Goal: Transaction & Acquisition: Obtain resource

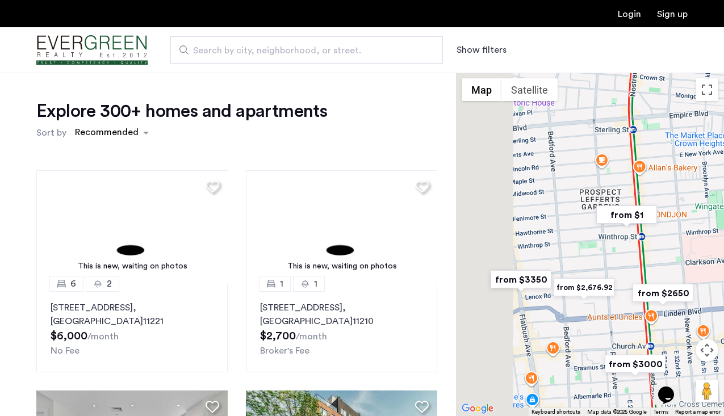
drag, startPoint x: 514, startPoint y: 297, endPoint x: 661, endPoint y: 266, distance: 151.0
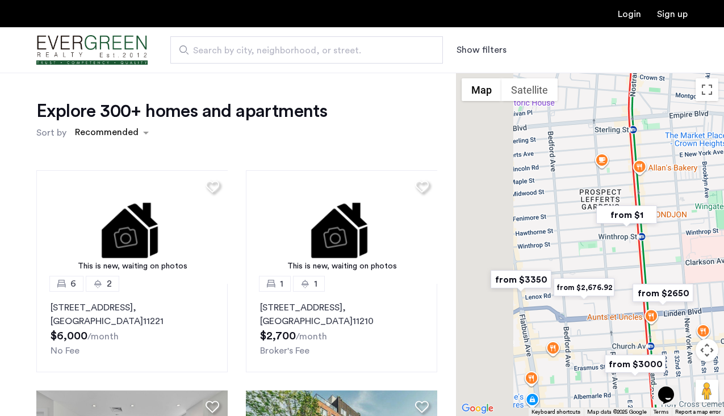
click at [661, 266] on div at bounding box center [590, 245] width 268 height 344
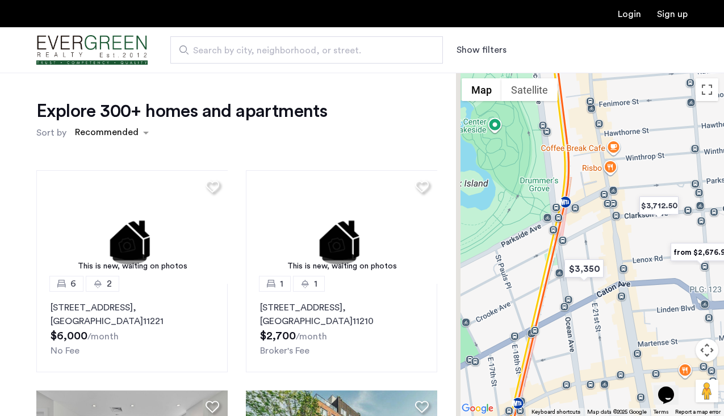
drag, startPoint x: 527, startPoint y: 276, endPoint x: 590, endPoint y: 283, distance: 63.5
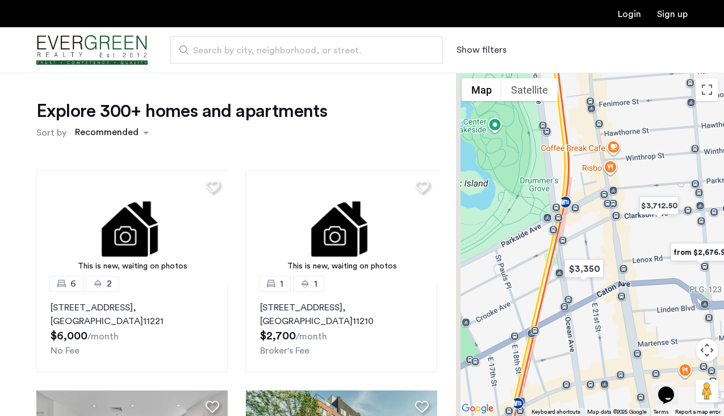
click at [590, 283] on div at bounding box center [590, 245] width 268 height 344
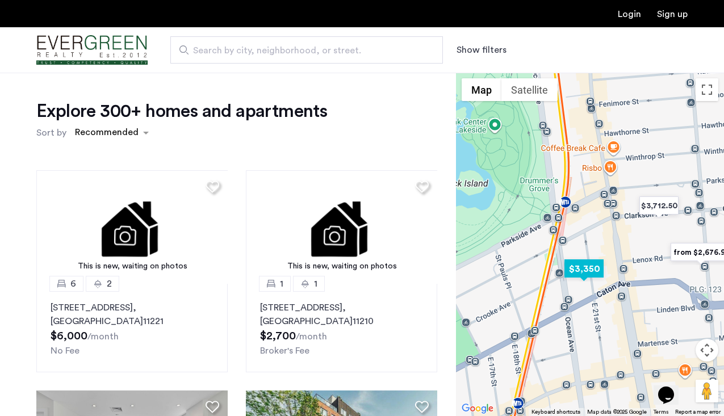
click at [589, 267] on img "$3,350" at bounding box center [584, 269] width 48 height 26
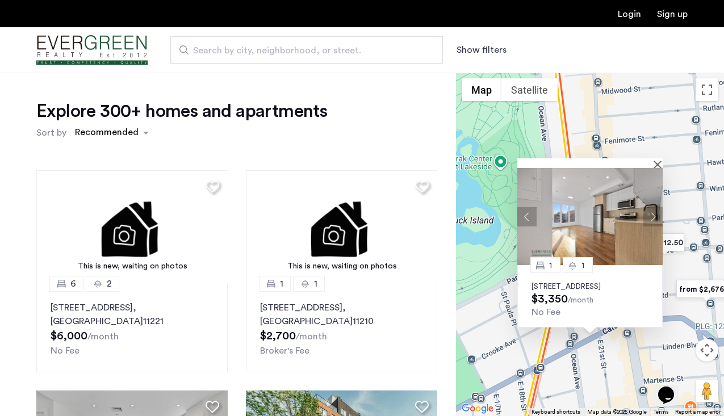
click at [655, 207] on button "Next apartment" at bounding box center [653, 216] width 19 height 19
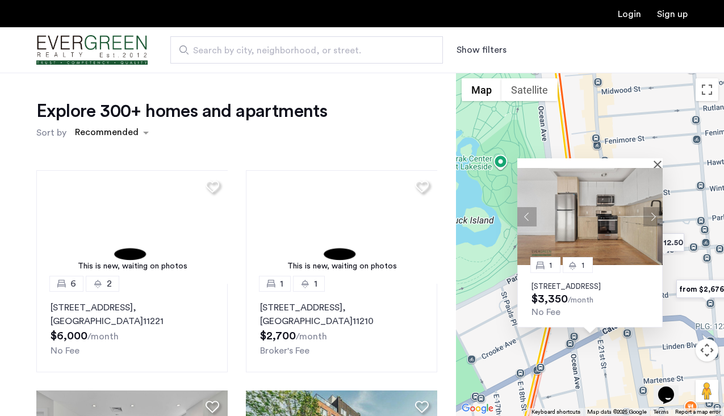
click at [530, 207] on button "Previous apartment" at bounding box center [527, 216] width 19 height 19
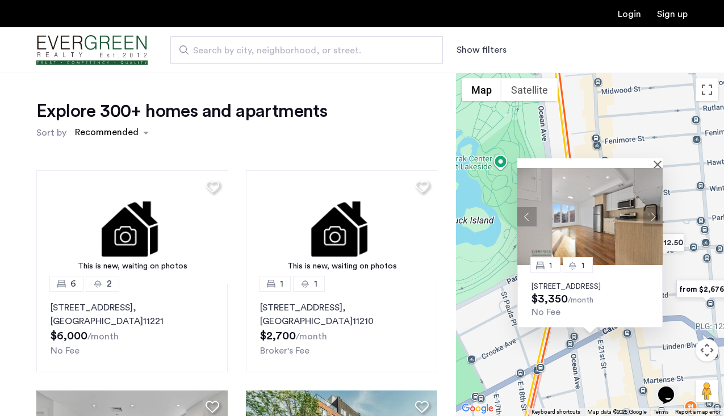
click at [619, 282] on p "56 East 21st Street, Unit 6C, Brooklyn, NY 11226" at bounding box center [590, 286] width 117 height 9
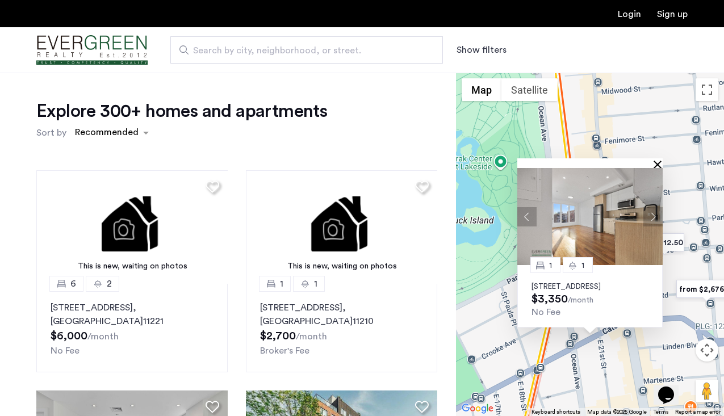
click at [657, 160] on button "Close" at bounding box center [660, 164] width 8 height 8
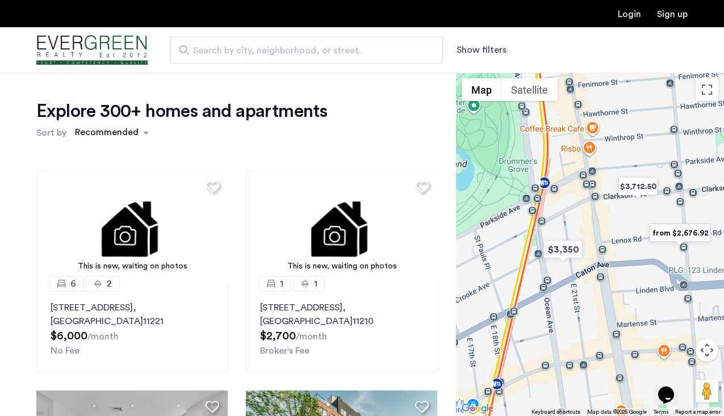
drag, startPoint x: 621, startPoint y: 263, endPoint x: 594, endPoint y: 206, distance: 63.3
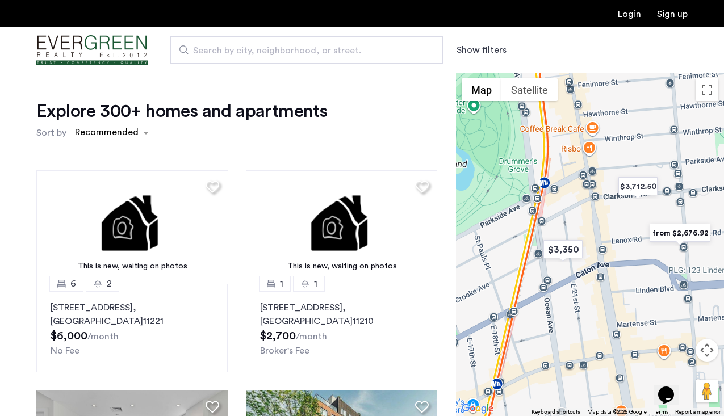
click at [594, 206] on div at bounding box center [590, 245] width 268 height 344
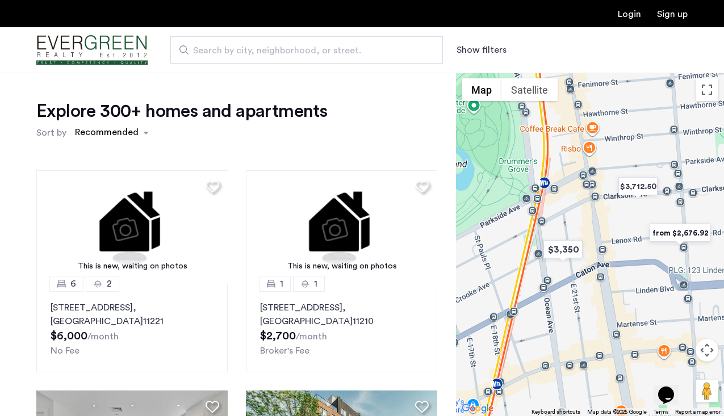
click at [683, 235] on img "from $2,676.92" at bounding box center [680, 233] width 70 height 26
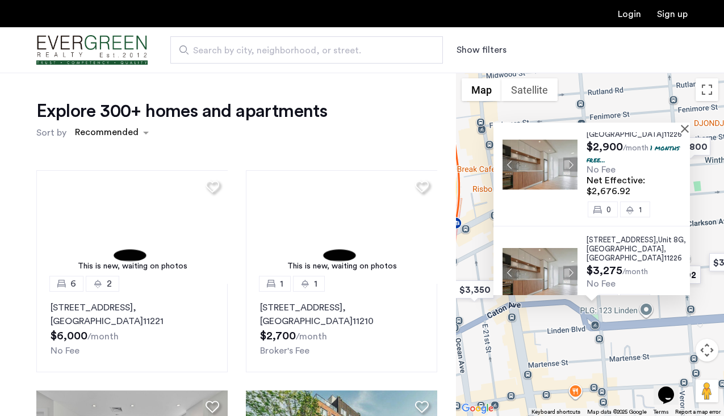
scroll to position [40, 0]
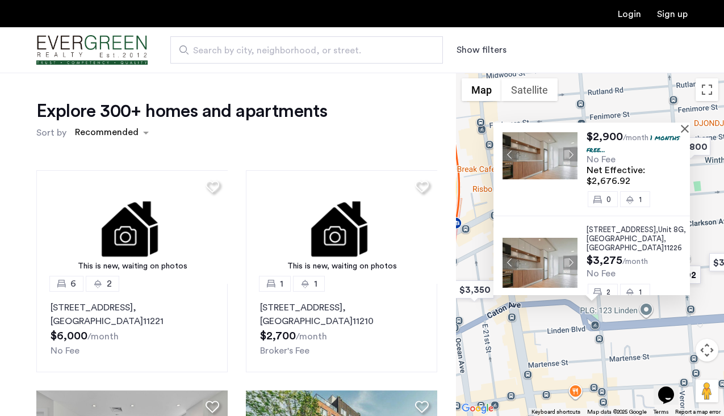
click at [658, 227] on span "Unit 8G," at bounding box center [672, 229] width 28 height 7
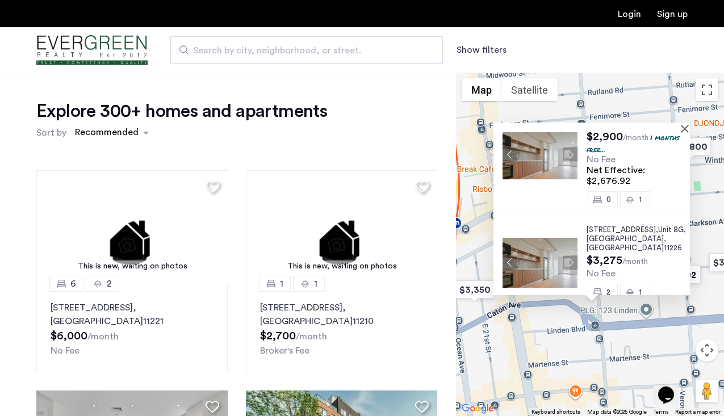
click at [679, 129] on div at bounding box center [588, 128] width 189 height 10
click at [686, 126] on button "Close" at bounding box center [687, 128] width 8 height 8
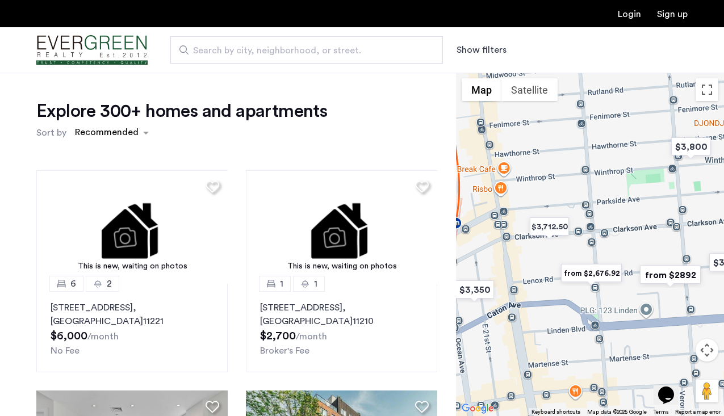
click at [611, 273] on img "from $2,676.92" at bounding box center [592, 274] width 70 height 26
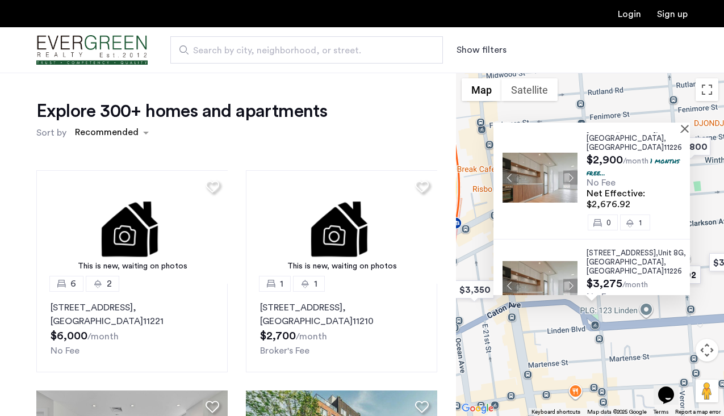
scroll to position [0, 0]
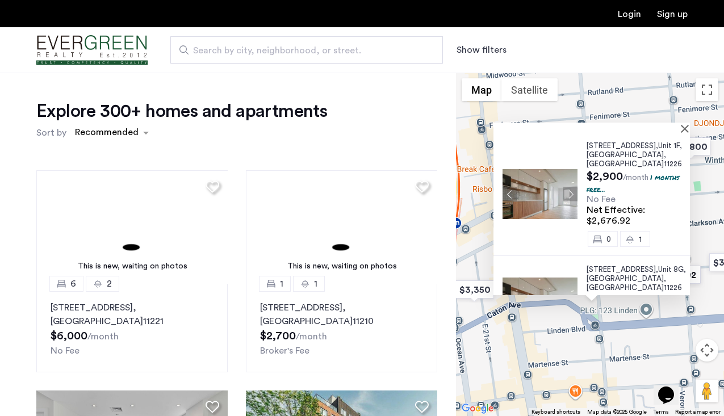
click at [683, 128] on div at bounding box center [592, 128] width 197 height 10
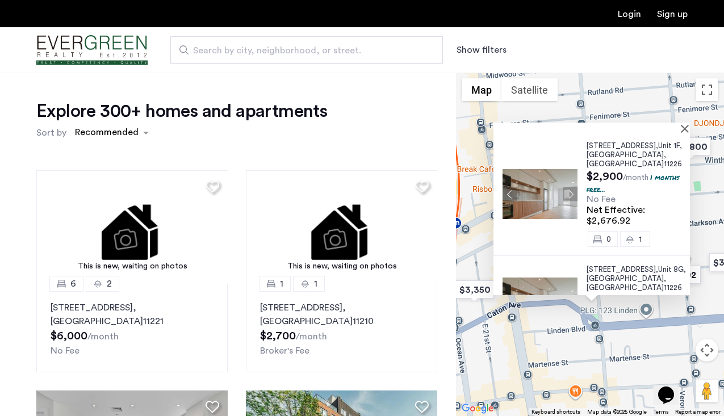
click at [682, 127] on div at bounding box center [592, 128] width 197 height 10
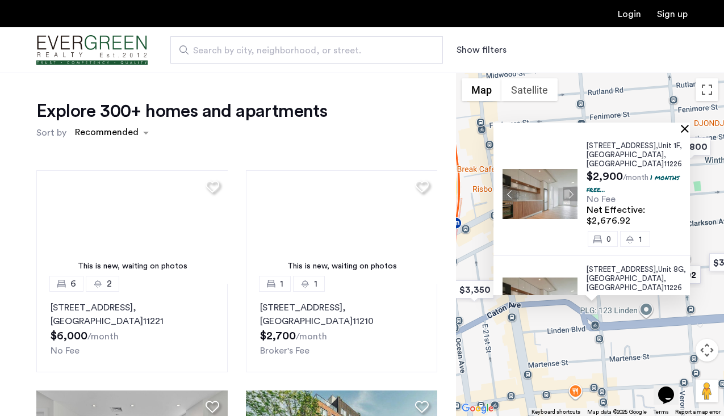
click at [685, 128] on button "Close" at bounding box center [687, 128] width 8 height 8
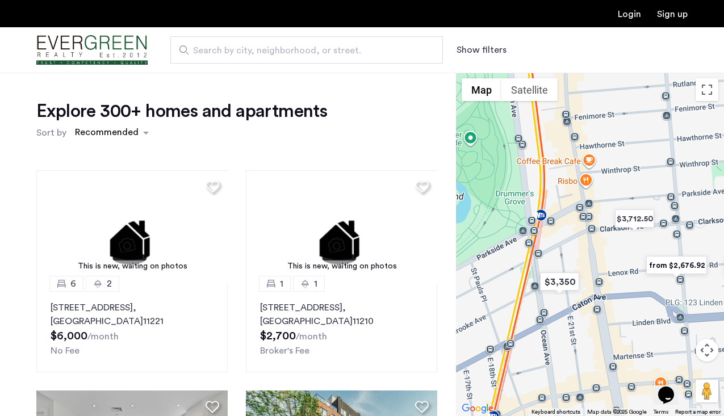
drag, startPoint x: 520, startPoint y: 296, endPoint x: 606, endPoint y: 288, distance: 86.2
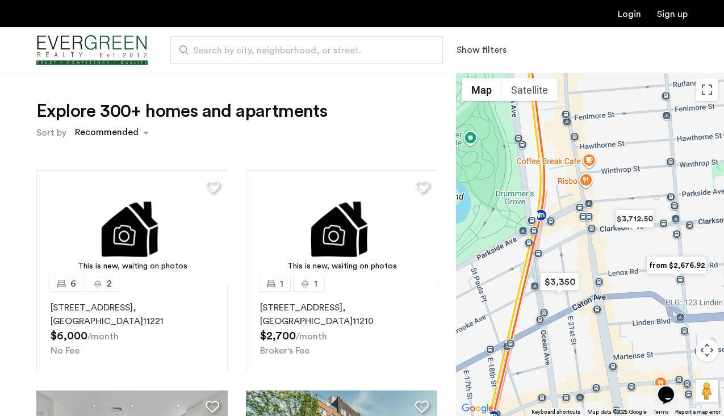
click at [606, 288] on div at bounding box center [590, 245] width 268 height 344
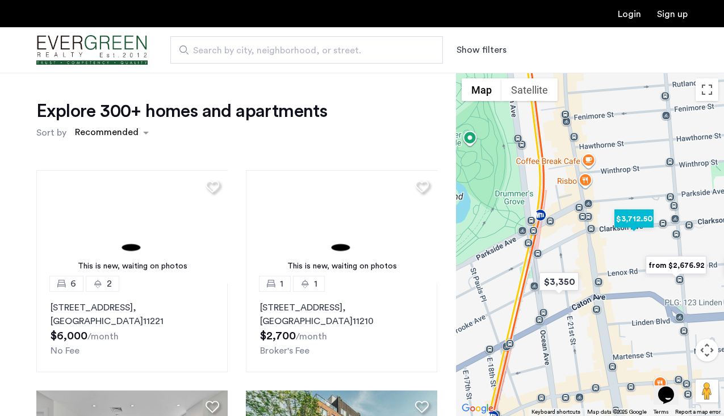
click at [644, 223] on img "$3,712.50" at bounding box center [634, 219] width 48 height 26
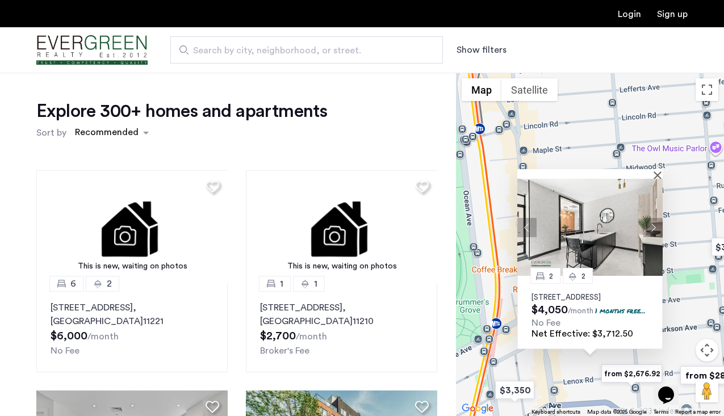
click at [655, 169] on div at bounding box center [586, 174] width 137 height 10
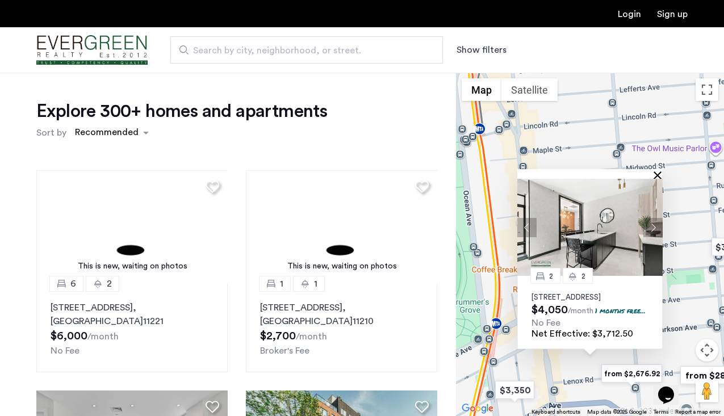
click at [657, 171] on button "Close" at bounding box center [660, 175] width 8 height 8
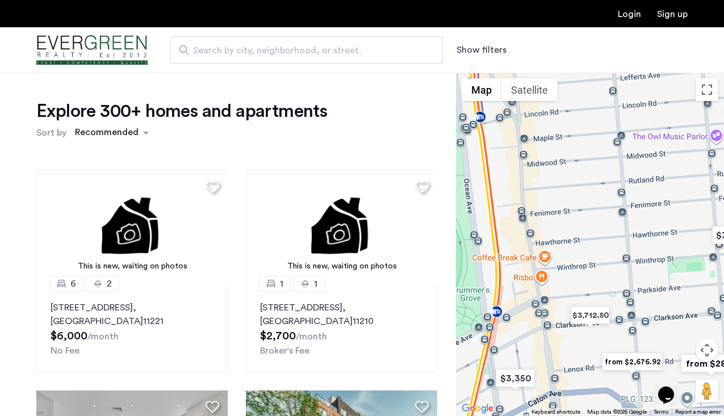
drag, startPoint x: 657, startPoint y: 286, endPoint x: 656, endPoint y: 243, distance: 43.8
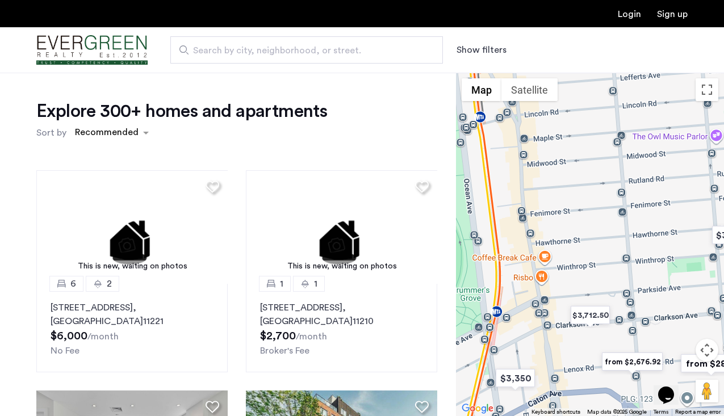
click at [656, 243] on div "To navigate, press the arrow keys." at bounding box center [590, 245] width 268 height 344
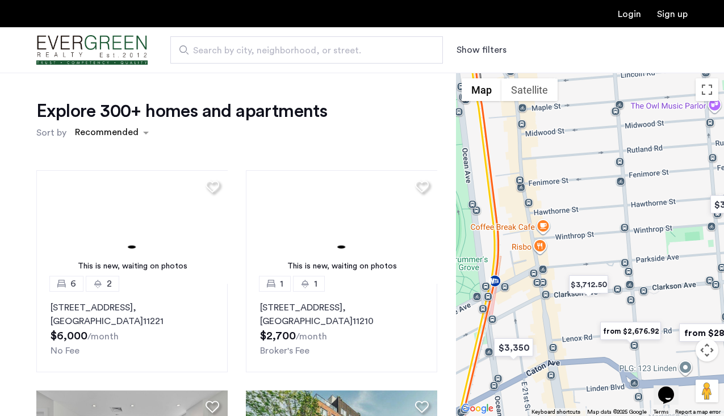
click at [633, 335] on img "from $2,676.92" at bounding box center [631, 332] width 70 height 26
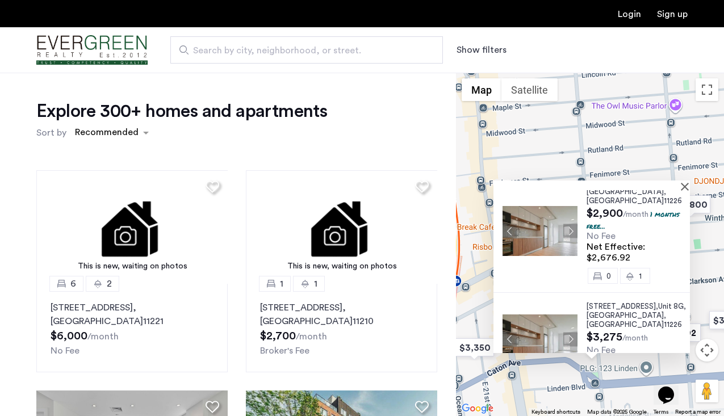
scroll to position [40, 0]
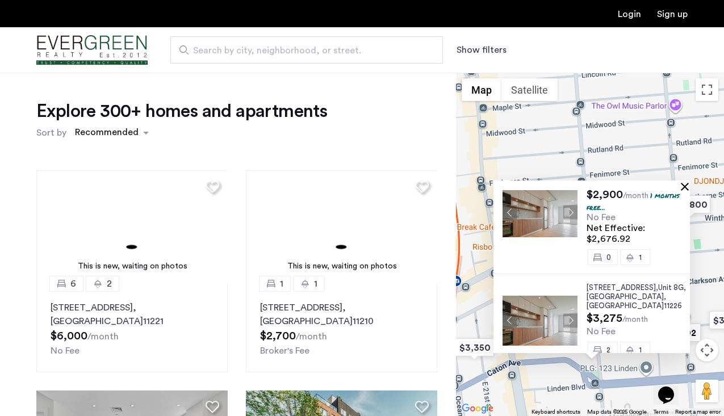
click at [685, 185] on button "Close" at bounding box center [687, 186] width 8 height 8
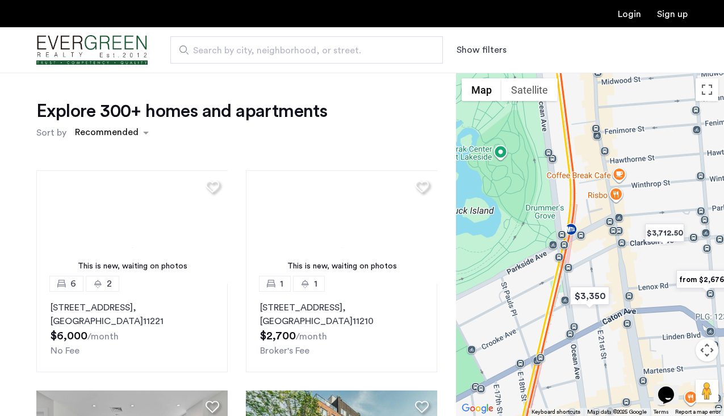
drag, startPoint x: 528, startPoint y: 330, endPoint x: 646, endPoint y: 277, distance: 129.2
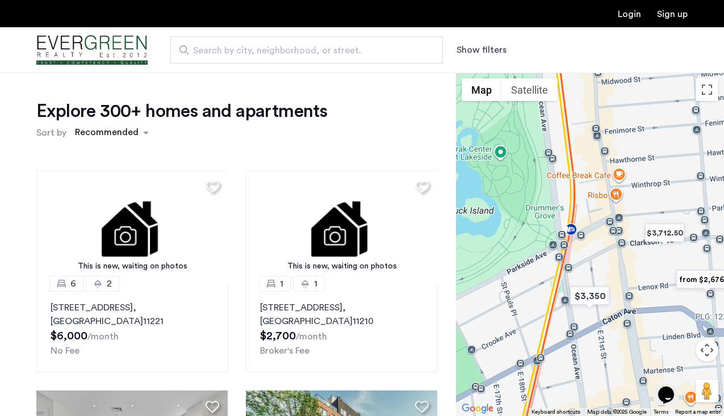
click at [646, 277] on div at bounding box center [590, 245] width 268 height 344
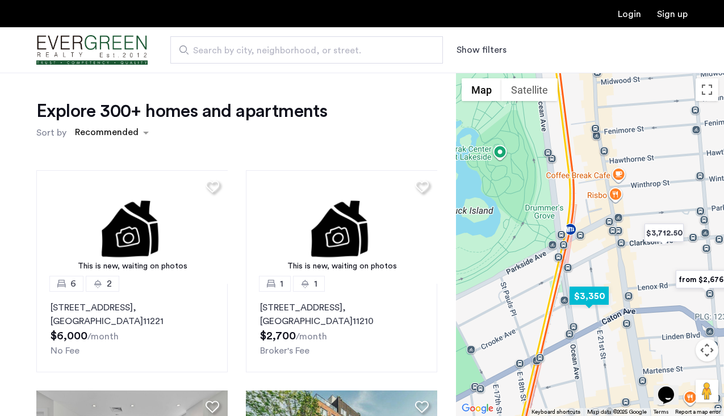
click at [597, 294] on img "$3,350" at bounding box center [589, 297] width 48 height 26
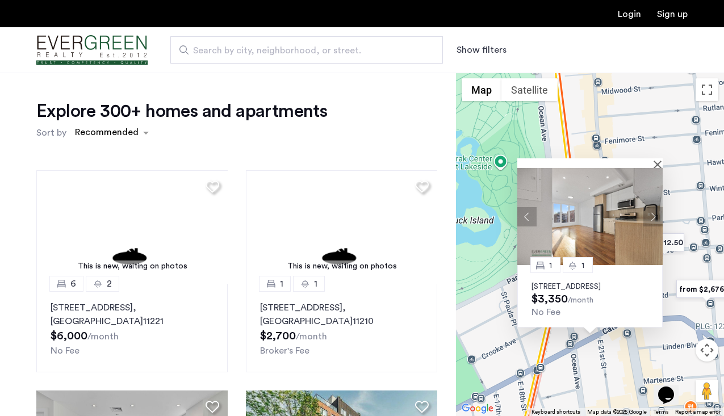
scroll to position [20, 0]
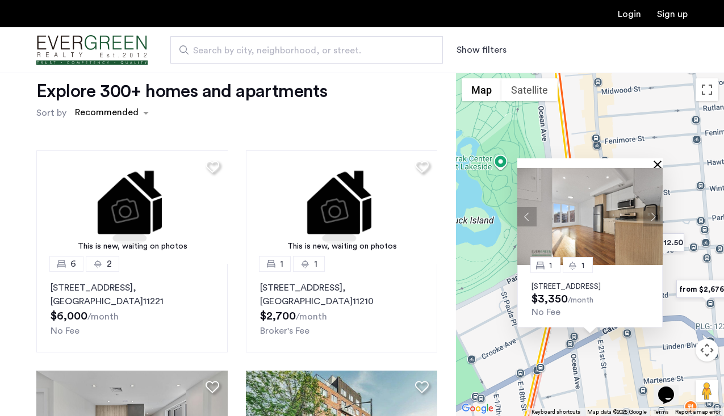
click at [658, 160] on button "Close" at bounding box center [660, 164] width 8 height 8
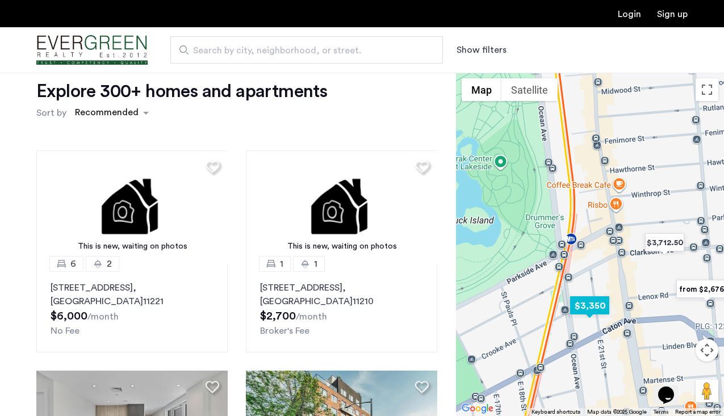
click at [612, 299] on img "$3,350" at bounding box center [590, 306] width 48 height 26
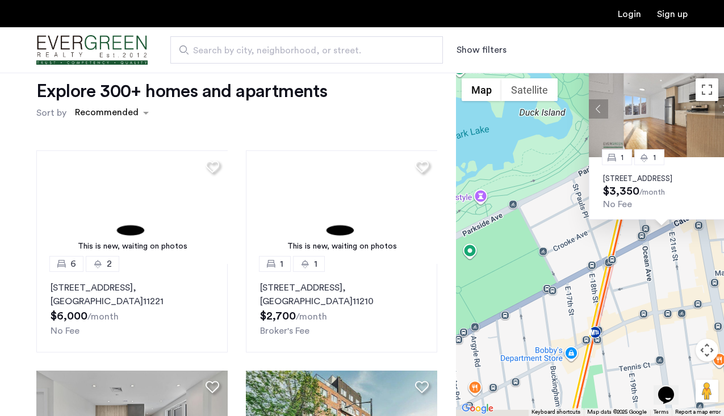
drag, startPoint x: 618, startPoint y: 294, endPoint x: 687, endPoint y: 245, distance: 84.3
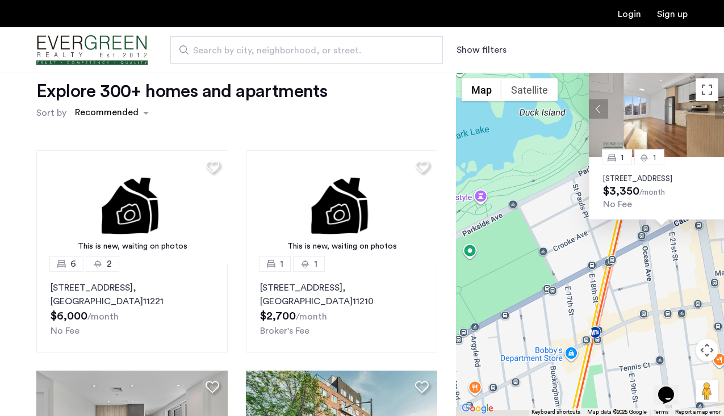
click at [687, 245] on div "1 1 56 East 21st Street, Unit 6C, Brooklyn, NY 11226 $3,350 /month No Fee" at bounding box center [590, 245] width 268 height 344
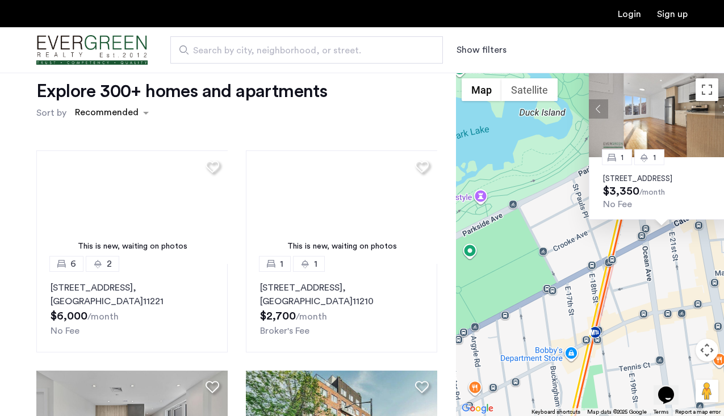
click at [663, 291] on div "1 1 56 East 21st Street, Unit 6C, Brooklyn, NY 11226 $3,350 /month No Fee" at bounding box center [590, 245] width 268 height 344
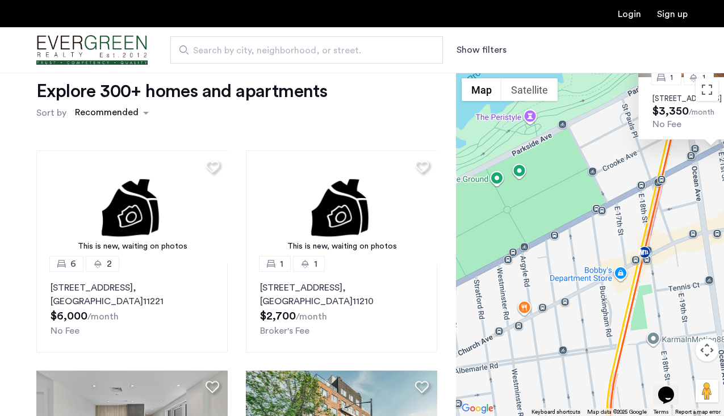
drag, startPoint x: 629, startPoint y: 339, endPoint x: 683, endPoint y: 254, distance: 100.9
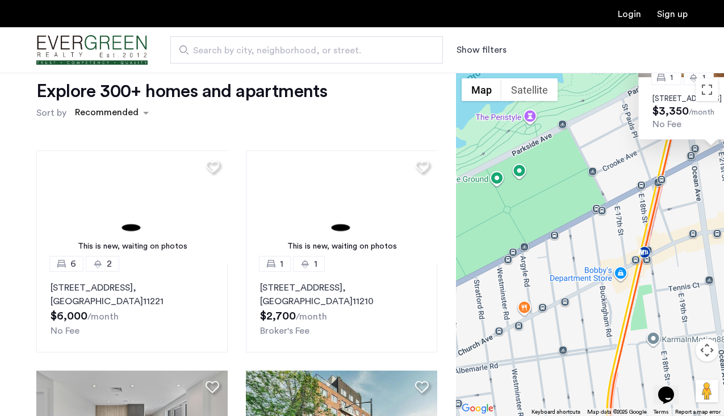
click at [683, 254] on div "1 1 56 East 21st Street, Unit 6C, Brooklyn, NY 11226 $3,350 /month No Fee" at bounding box center [590, 245] width 268 height 344
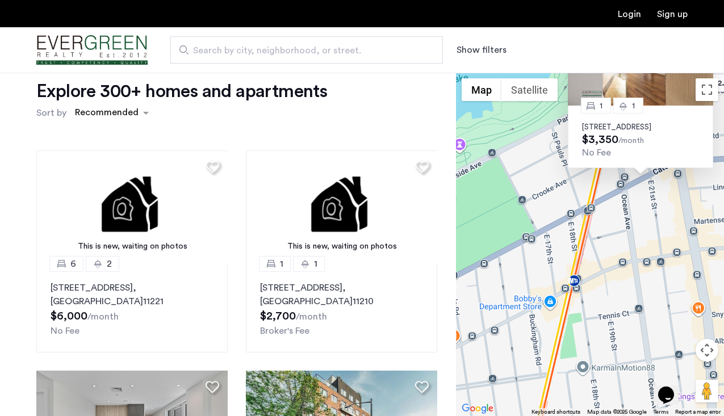
drag, startPoint x: 701, startPoint y: 276, endPoint x: 516, endPoint y: 361, distance: 203.6
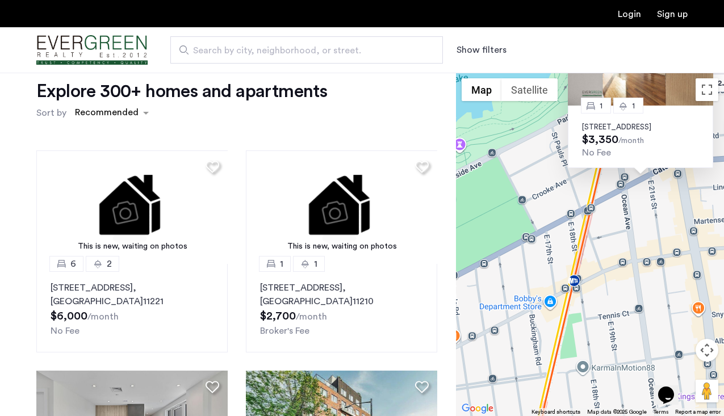
click at [502, 370] on div "1 1 56 East 21st Street, Unit 6C, Brooklyn, NY 11226 $3,350 /month No Fee" at bounding box center [590, 245] width 268 height 344
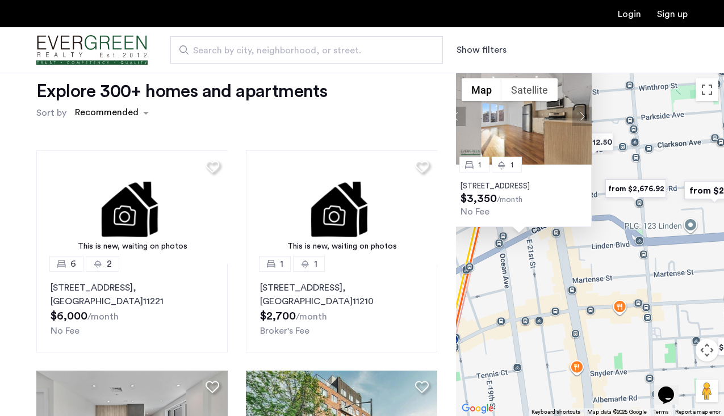
scroll to position [19, 0]
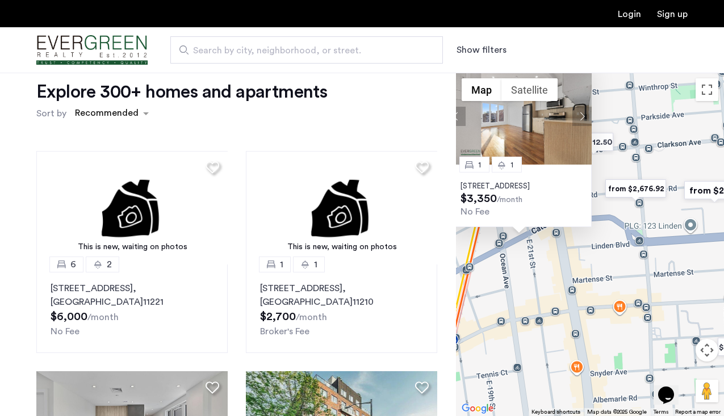
drag, startPoint x: 591, startPoint y: 109, endPoint x: 612, endPoint y: 156, distance: 51.9
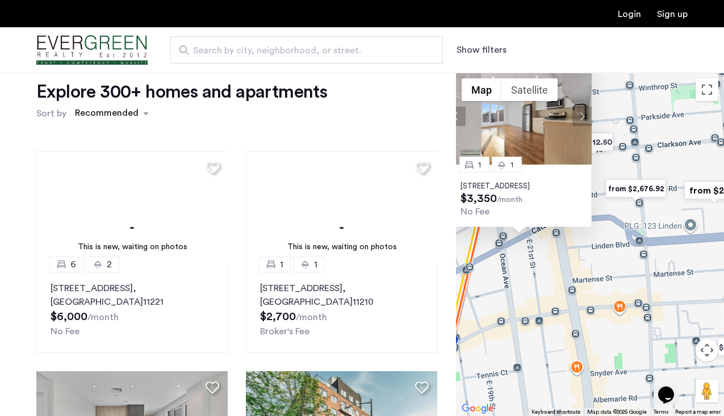
click at [612, 156] on div "1 1 56 East 21st Street, Unit 6C, Brooklyn, NY 11226 $3,350 /month No Fee" at bounding box center [590, 245] width 268 height 344
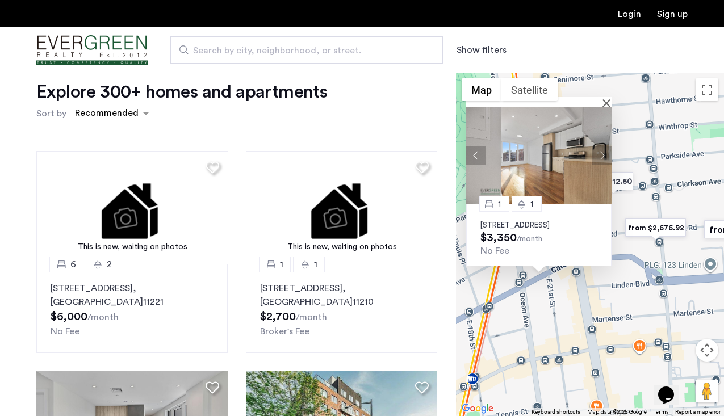
drag, startPoint x: 608, startPoint y: 117, endPoint x: 630, endPoint y: 159, distance: 46.8
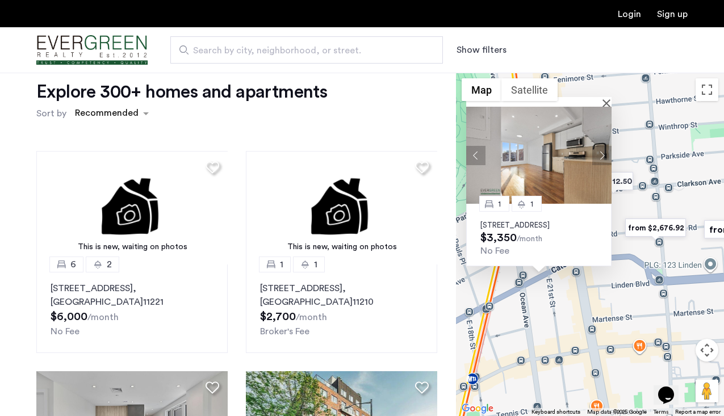
click at [630, 159] on div "1 1 56 East 21st Street, Unit 6C, Brooklyn, NY 11226 $3,350 /month No Fee" at bounding box center [590, 245] width 268 height 344
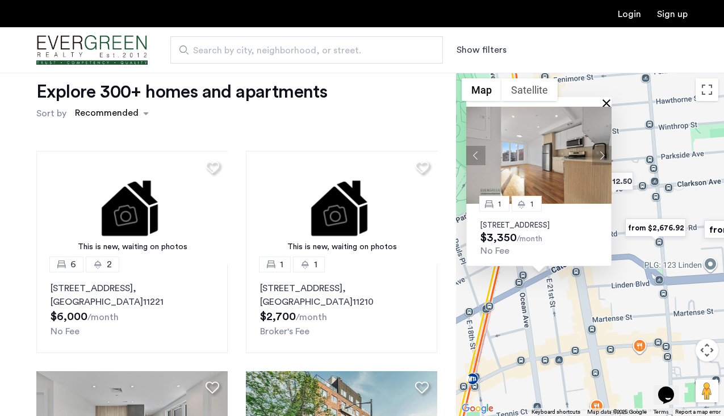
click at [608, 99] on button "Close" at bounding box center [609, 103] width 8 height 8
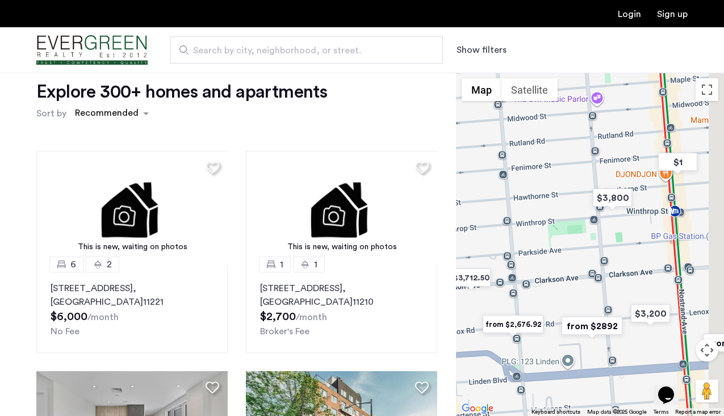
drag, startPoint x: 630, startPoint y: 126, endPoint x: 485, endPoint y: 225, distance: 175.4
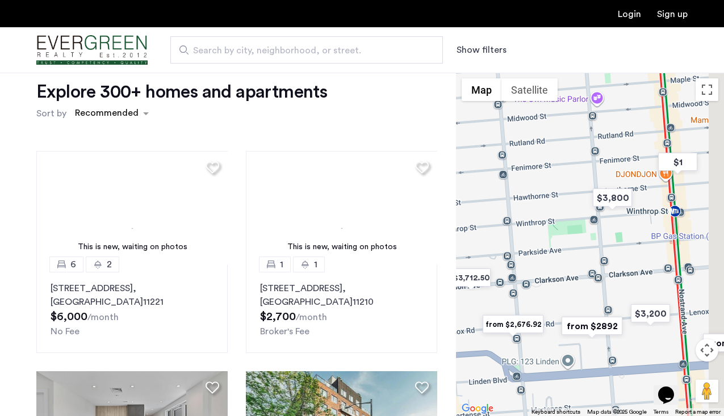
click at [485, 225] on div at bounding box center [590, 245] width 268 height 344
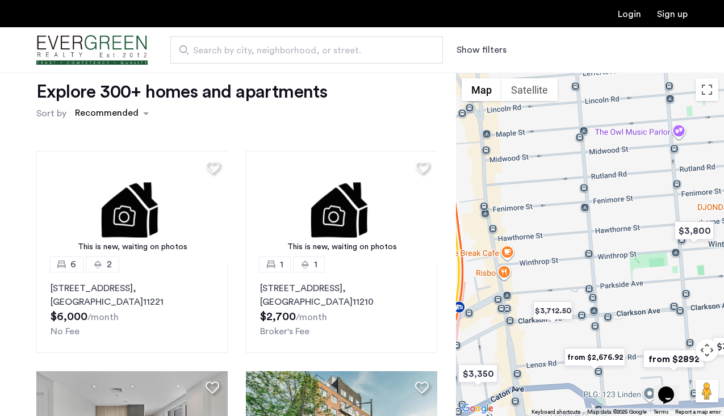
drag, startPoint x: 561, startPoint y: 258, endPoint x: 664, endPoint y: 302, distance: 112.0
click at [664, 302] on div at bounding box center [590, 245] width 268 height 344
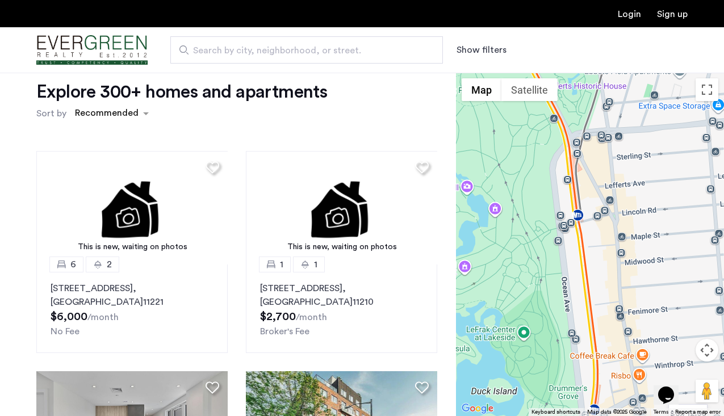
drag, startPoint x: 556, startPoint y: 231, endPoint x: 674, endPoint y: 326, distance: 151.6
click at [674, 326] on div at bounding box center [590, 245] width 268 height 344
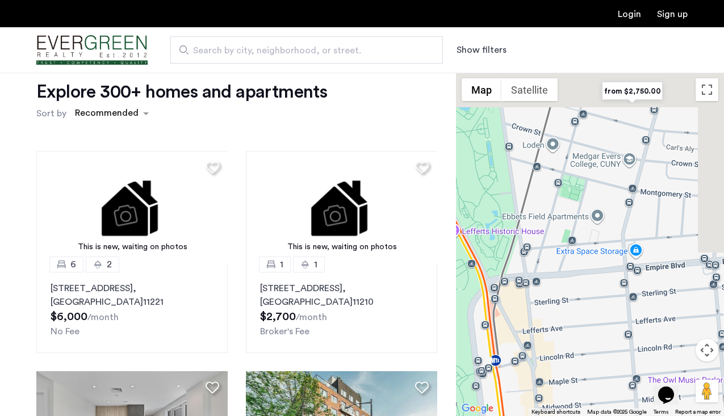
drag, startPoint x: 670, startPoint y: 248, endPoint x: 587, endPoint y: 395, distance: 168.9
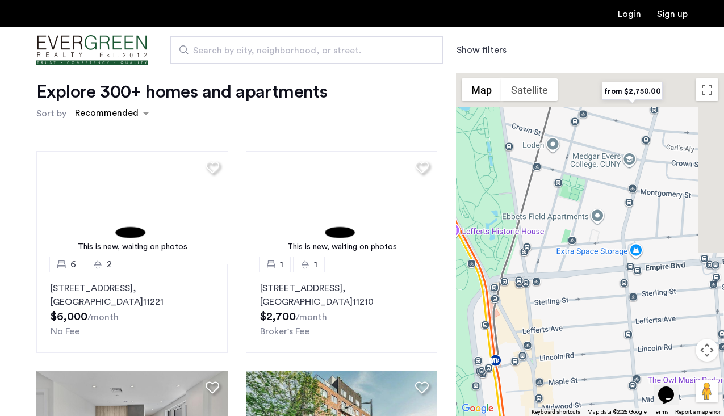
click at [587, 395] on div at bounding box center [590, 245] width 268 height 344
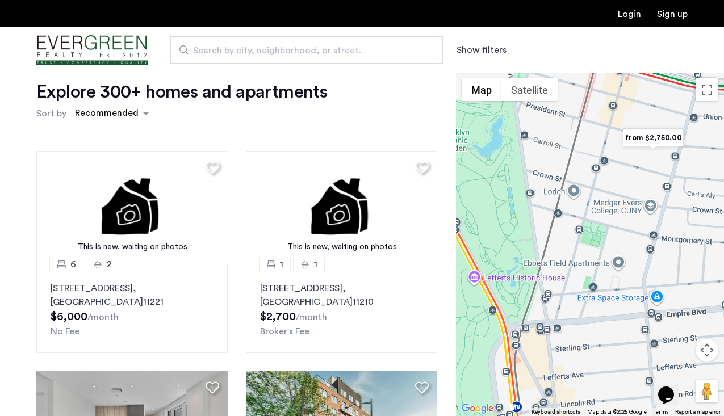
drag, startPoint x: 576, startPoint y: 228, endPoint x: 606, endPoint y: 332, distance: 107.5
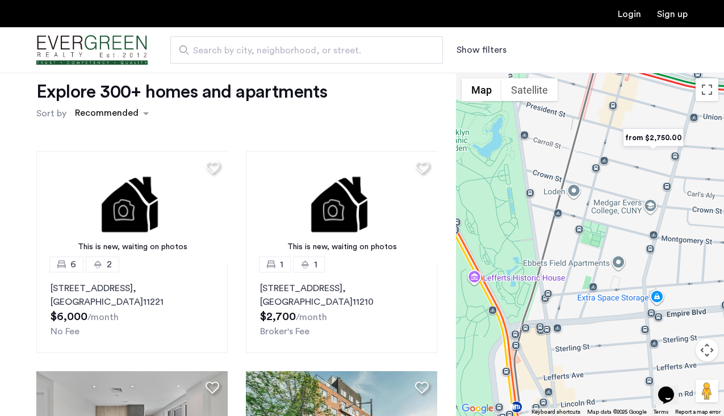
click at [606, 332] on div at bounding box center [590, 245] width 268 height 344
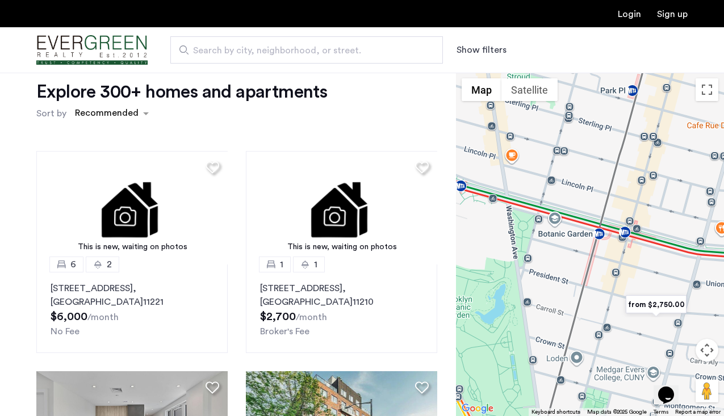
drag, startPoint x: 604, startPoint y: 209, endPoint x: 599, endPoint y: 330, distance: 120.5
click at [599, 330] on div at bounding box center [590, 245] width 268 height 344
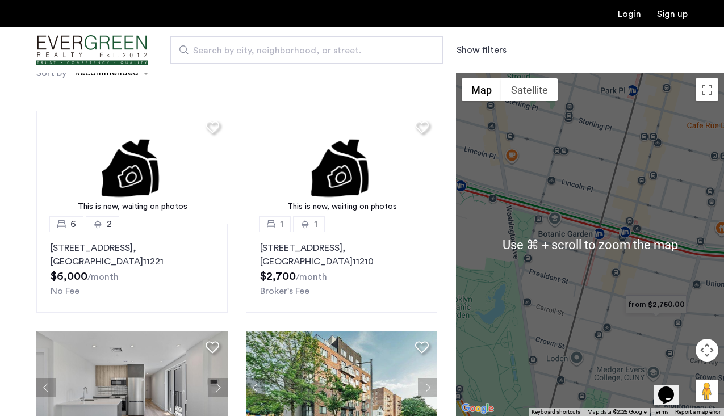
scroll to position [67, 0]
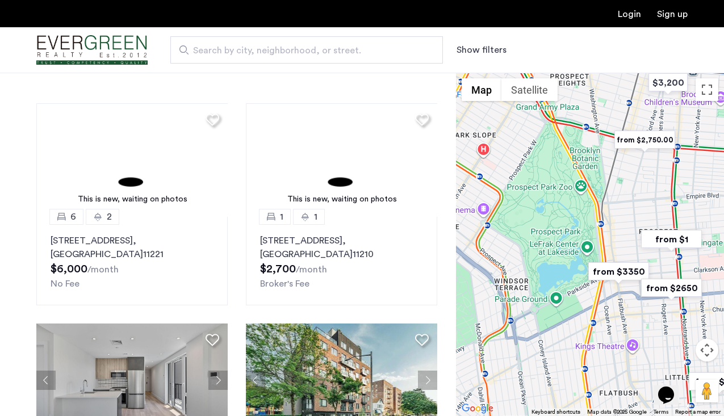
drag, startPoint x: 645, startPoint y: 305, endPoint x: 630, endPoint y: 210, distance: 96.1
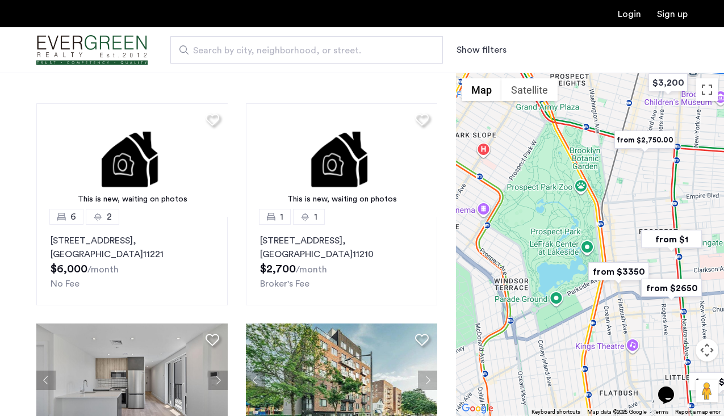
click at [630, 210] on div at bounding box center [590, 245] width 268 height 344
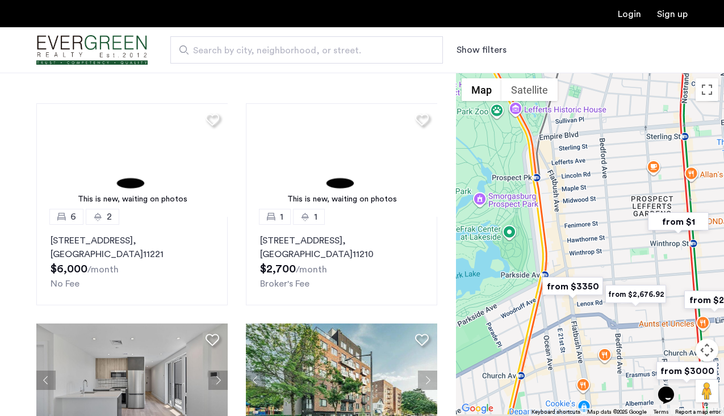
drag, startPoint x: 639, startPoint y: 235, endPoint x: 585, endPoint y: 198, distance: 65.4
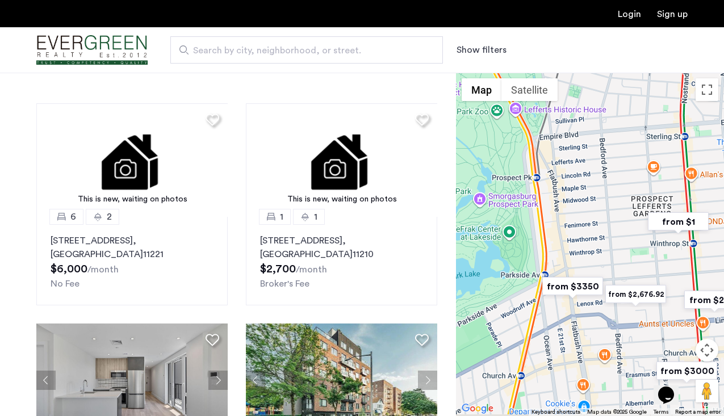
click at [585, 198] on div at bounding box center [590, 245] width 268 height 344
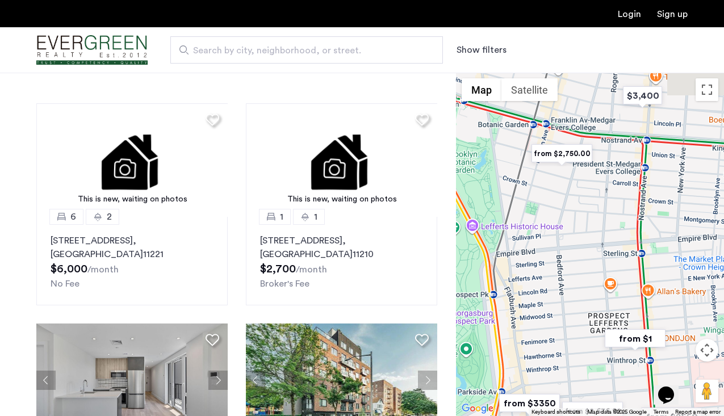
drag, startPoint x: 615, startPoint y: 167, endPoint x: 578, endPoint y: 293, distance: 130.9
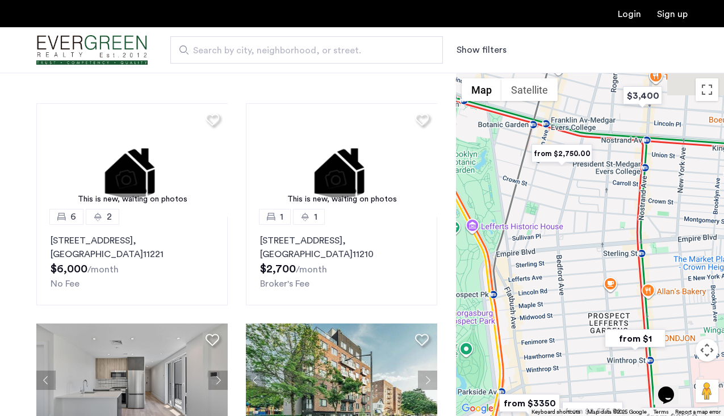
click at [578, 293] on div at bounding box center [590, 245] width 268 height 344
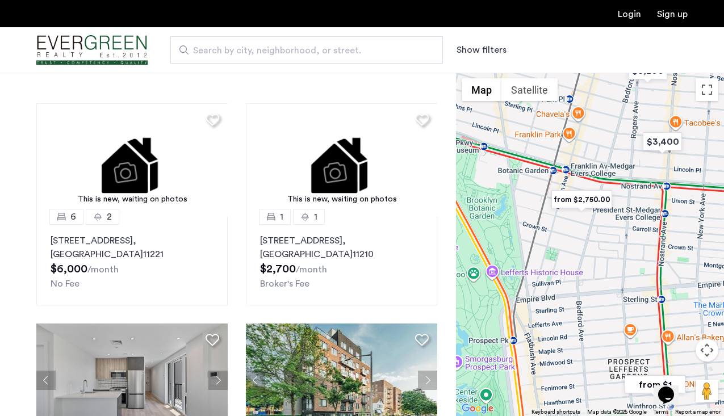
drag, startPoint x: 618, startPoint y: 219, endPoint x: 630, endPoint y: 247, distance: 30.5
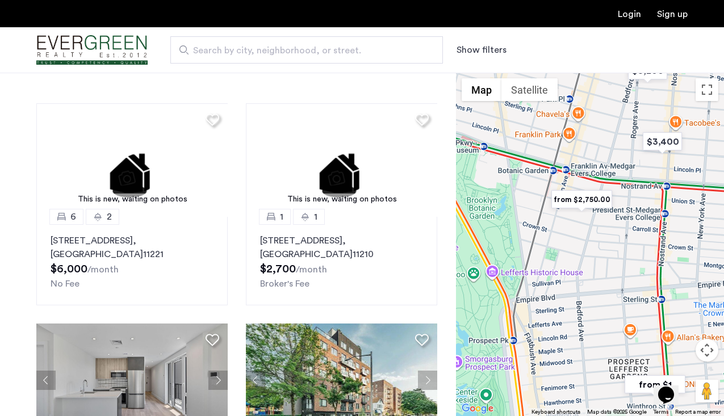
click at [630, 247] on div at bounding box center [590, 245] width 268 height 344
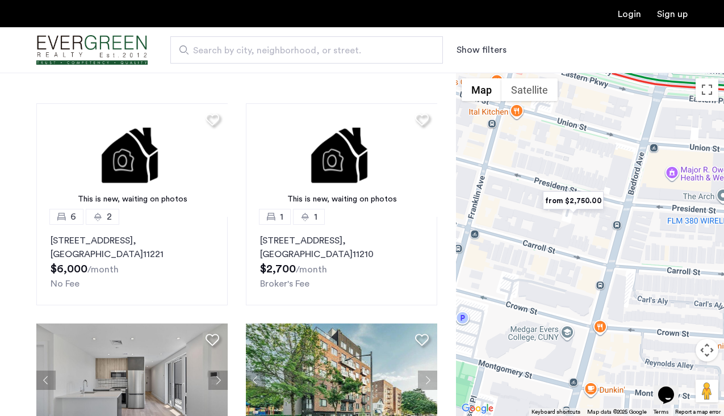
click at [583, 201] on img "from $2,750.00" at bounding box center [574, 201] width 70 height 26
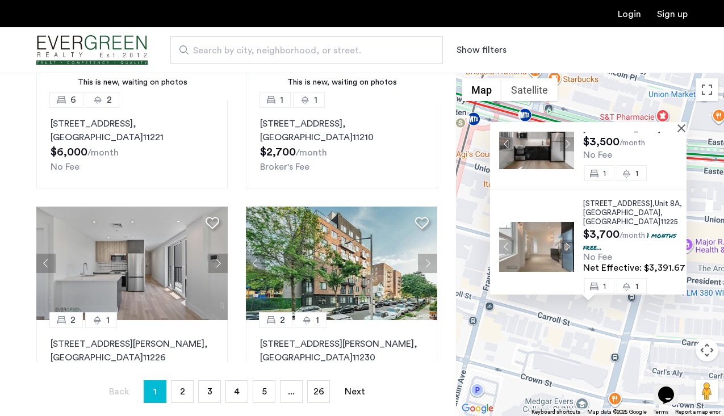
scroll to position [191, 0]
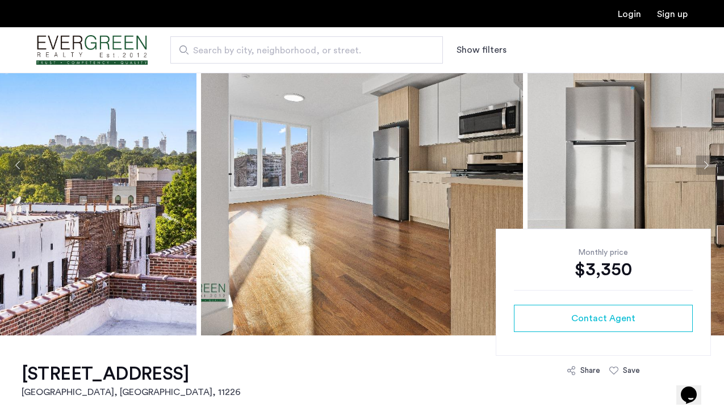
scroll to position [40, 0]
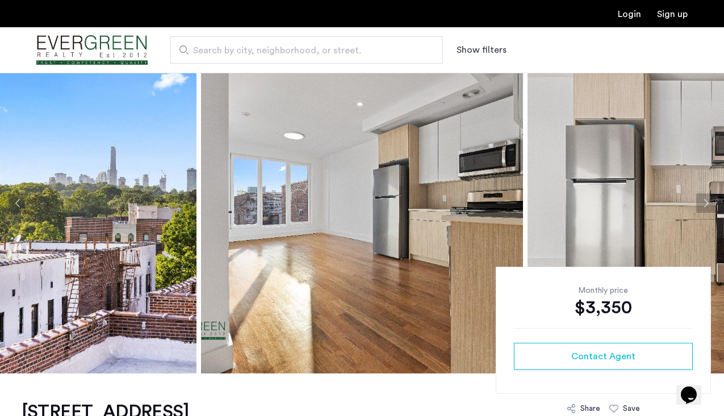
click at [705, 202] on button "Next apartment" at bounding box center [706, 203] width 19 height 19
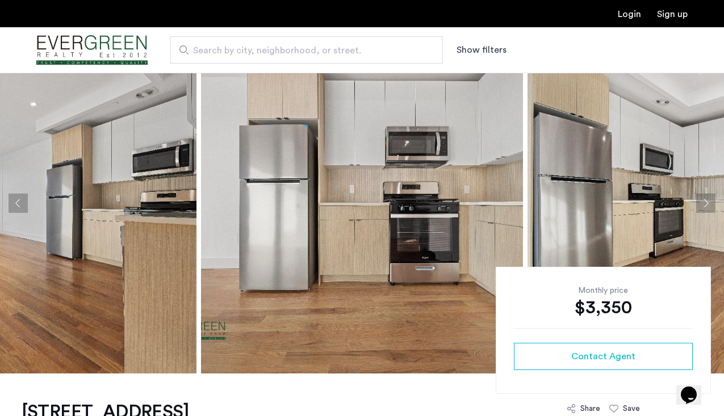
click at [705, 202] on button "Next apartment" at bounding box center [706, 203] width 19 height 19
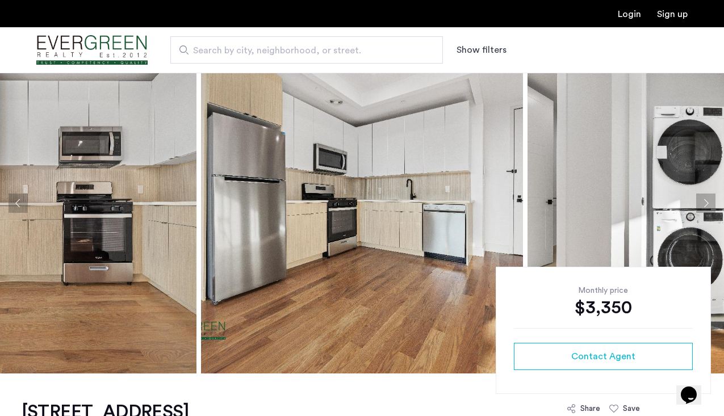
click at [705, 202] on button "Next apartment" at bounding box center [706, 203] width 19 height 19
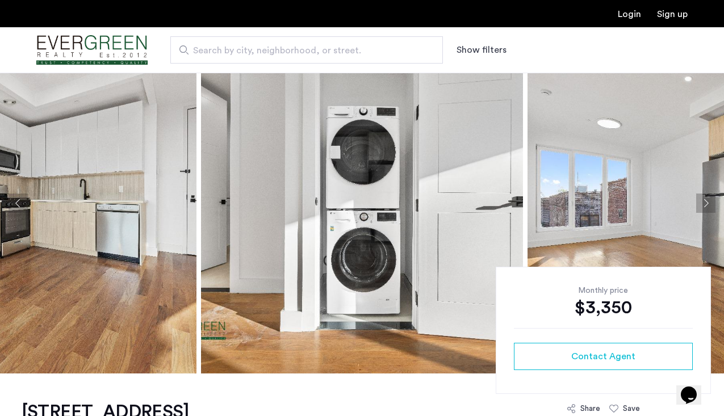
click at [705, 202] on button "Next apartment" at bounding box center [706, 203] width 19 height 19
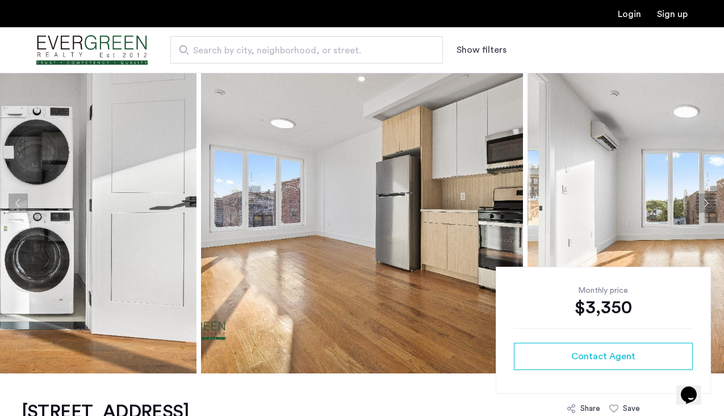
click at [705, 202] on button "Next apartment" at bounding box center [706, 203] width 19 height 19
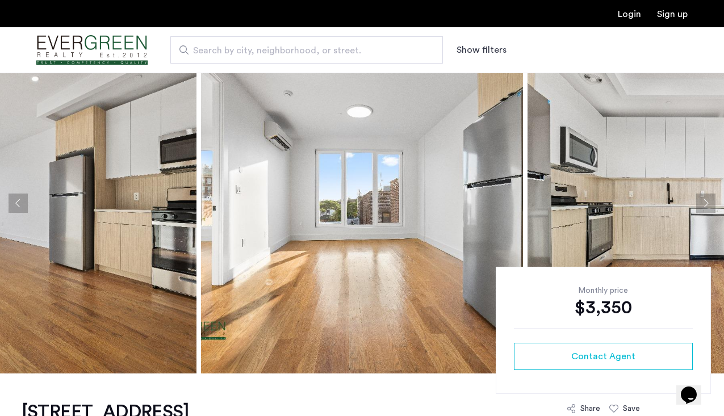
click at [705, 202] on button "Next apartment" at bounding box center [706, 203] width 19 height 19
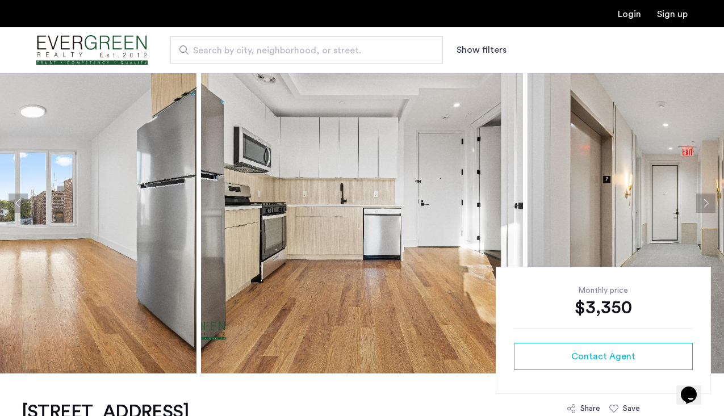
click at [705, 202] on button "Next apartment" at bounding box center [706, 203] width 19 height 19
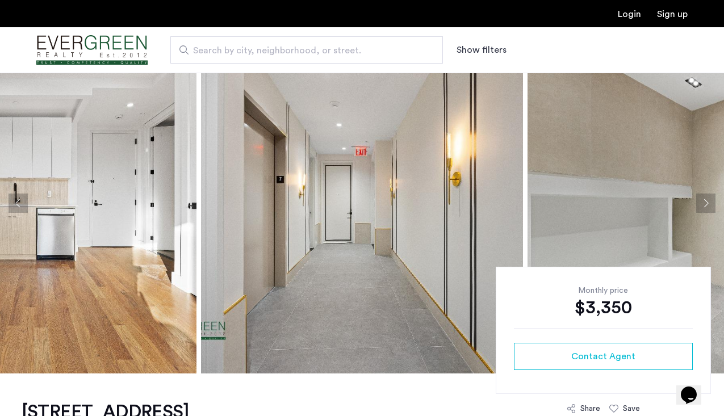
click at [705, 202] on button "Next apartment" at bounding box center [706, 203] width 19 height 19
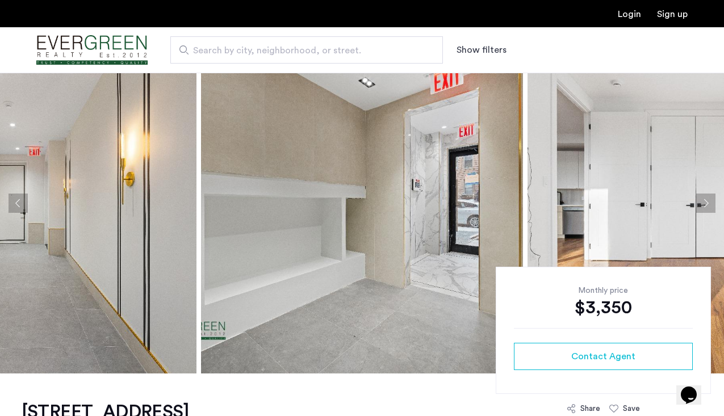
click at [705, 202] on button "Next apartment" at bounding box center [706, 203] width 19 height 19
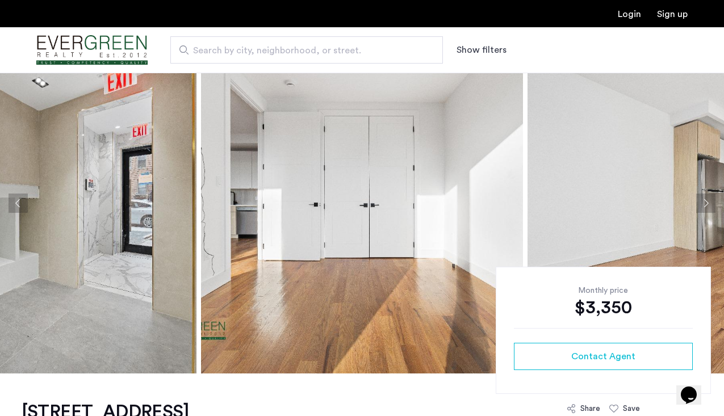
click at [705, 202] on button "Next apartment" at bounding box center [706, 203] width 19 height 19
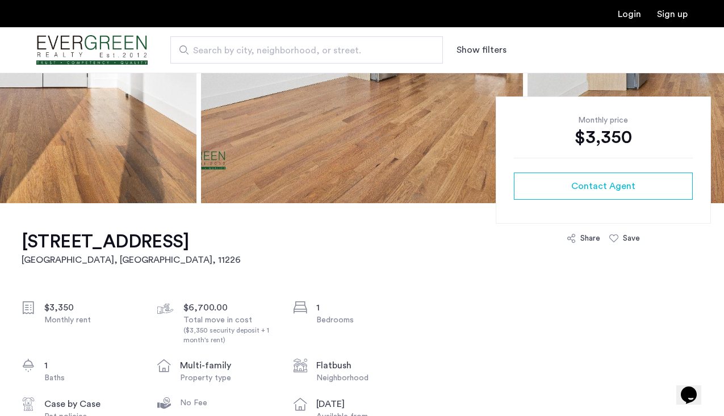
scroll to position [208, 0]
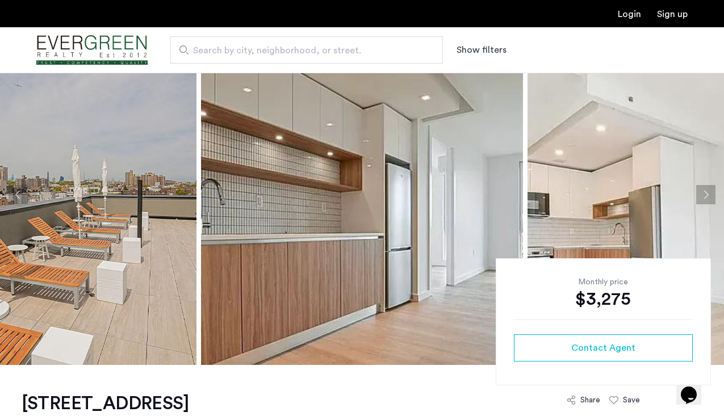
scroll to position [44, 0]
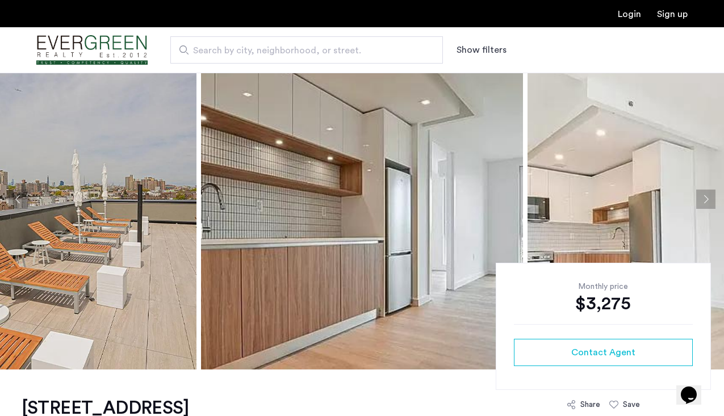
click at [711, 201] on button "Next apartment" at bounding box center [706, 199] width 19 height 19
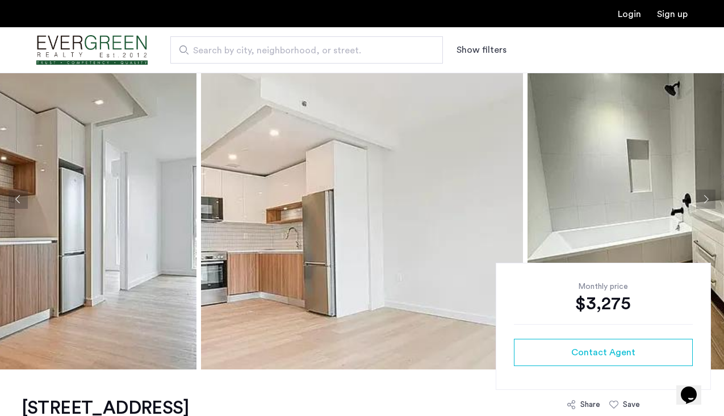
click at [711, 201] on button "Next apartment" at bounding box center [706, 199] width 19 height 19
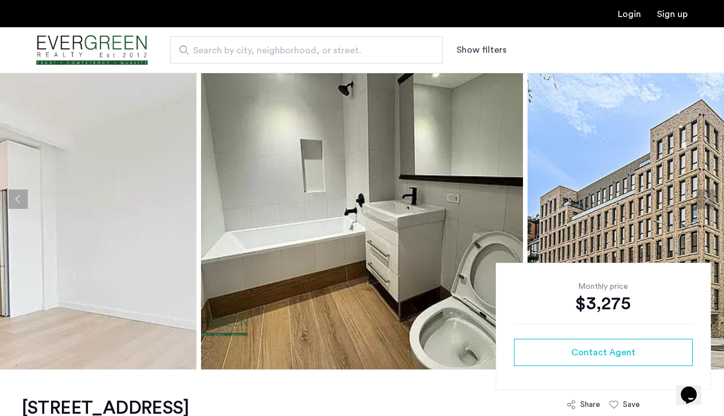
click at [711, 201] on button "Next apartment" at bounding box center [706, 199] width 19 height 19
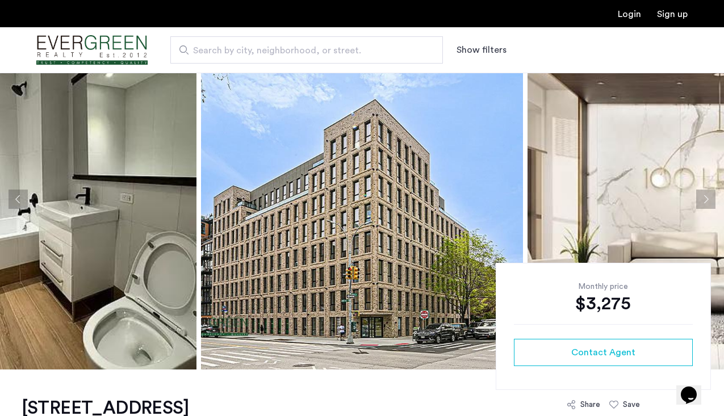
click at [711, 201] on button "Next apartment" at bounding box center [706, 199] width 19 height 19
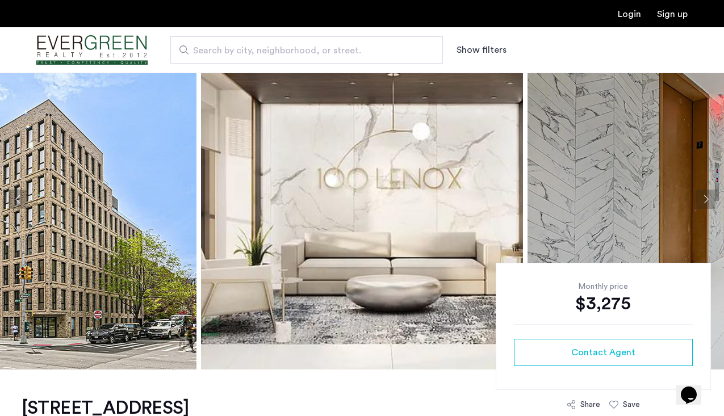
click at [711, 201] on button "Next apartment" at bounding box center [706, 199] width 19 height 19
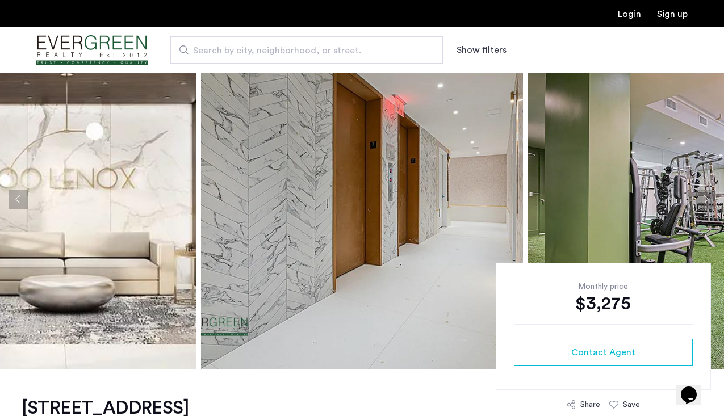
click at [711, 201] on button "Next apartment" at bounding box center [706, 199] width 19 height 19
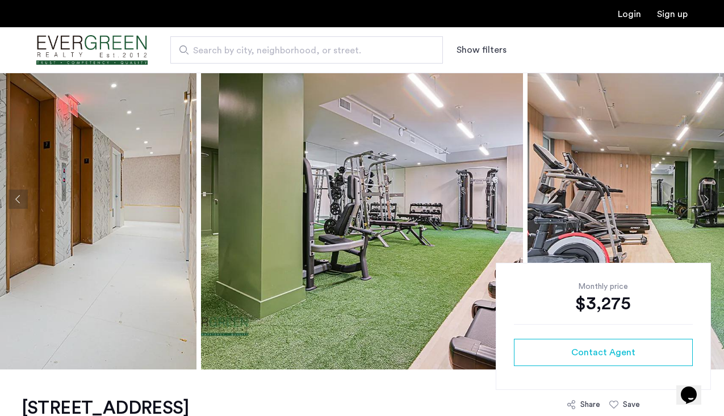
click at [711, 201] on button "Next apartment" at bounding box center [706, 199] width 19 height 19
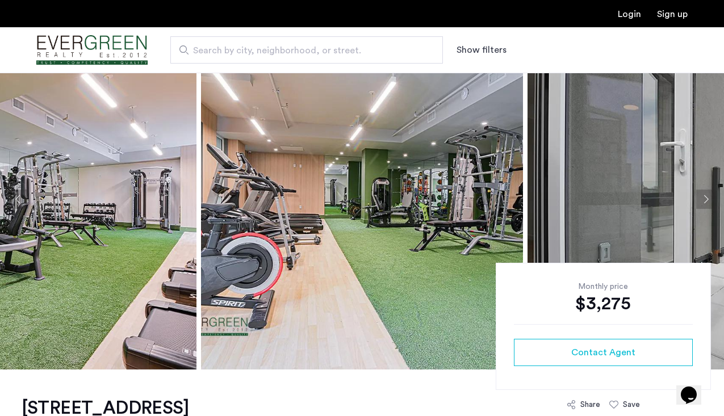
click at [711, 201] on button "Next apartment" at bounding box center [706, 199] width 19 height 19
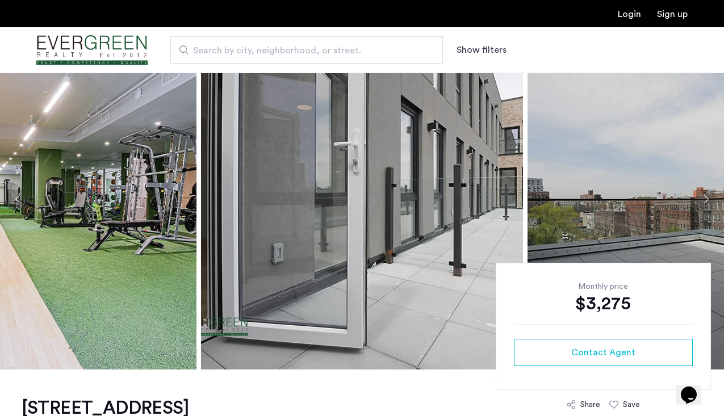
click at [711, 201] on button "Next apartment" at bounding box center [706, 199] width 19 height 19
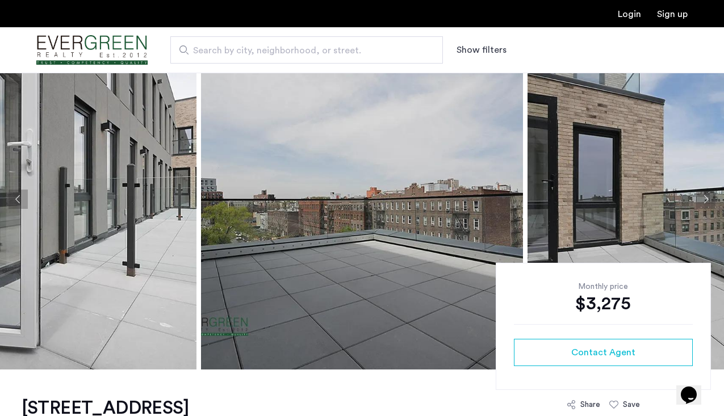
click at [711, 201] on button "Next apartment" at bounding box center [706, 199] width 19 height 19
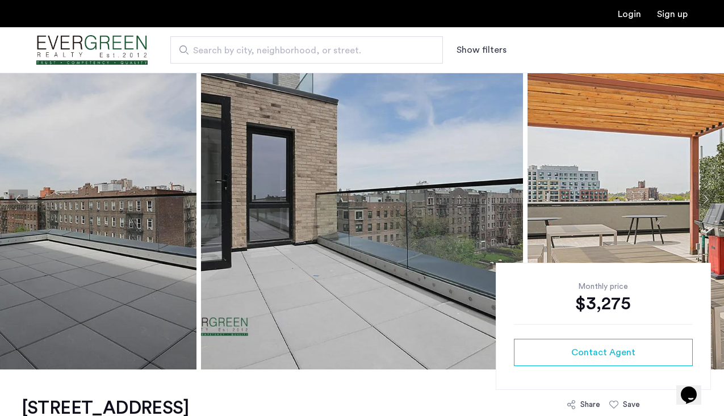
click at [711, 201] on button "Next apartment" at bounding box center [706, 199] width 19 height 19
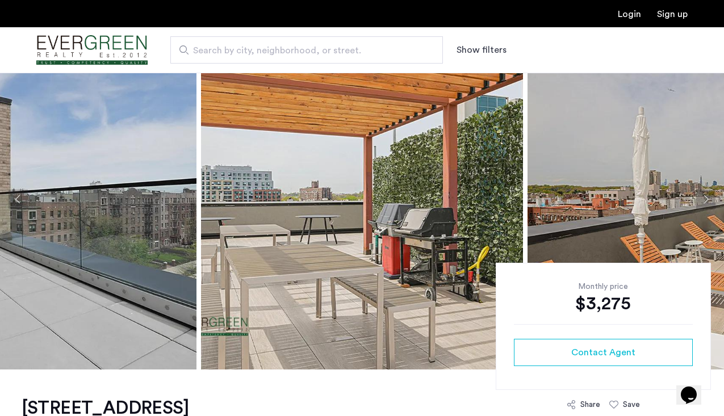
click at [711, 201] on button "Next apartment" at bounding box center [706, 199] width 19 height 19
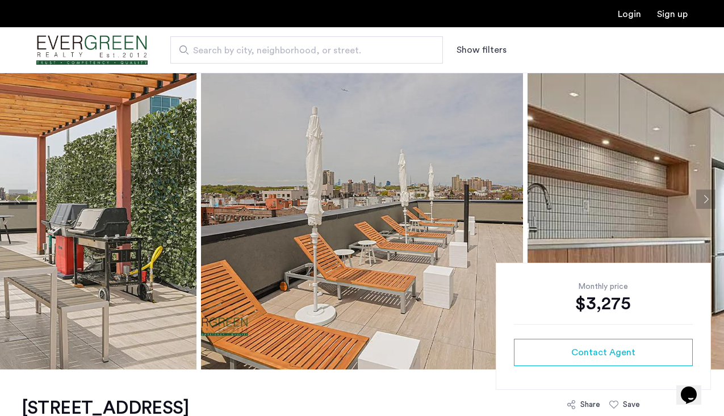
click at [711, 201] on button "Next apartment" at bounding box center [706, 199] width 19 height 19
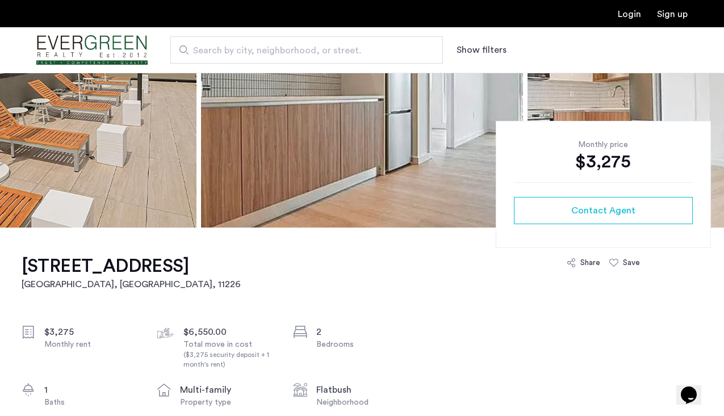
scroll to position [175, 0]
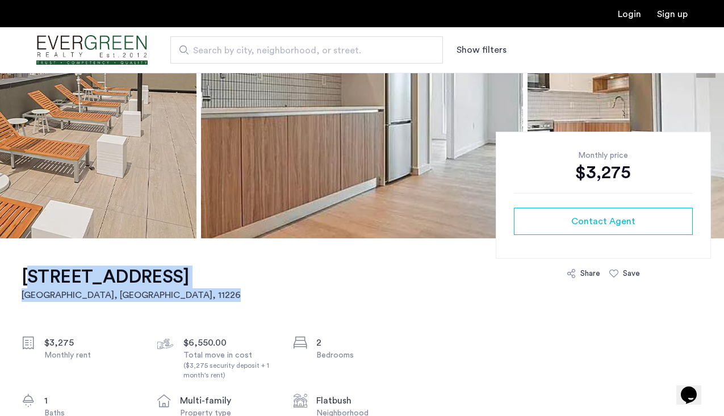
drag, startPoint x: 228, startPoint y: 277, endPoint x: 26, endPoint y: 264, distance: 202.6
click at [41, 278] on h1 "100 Lenox Road, Unit 8G" at bounding box center [131, 277] width 219 height 23
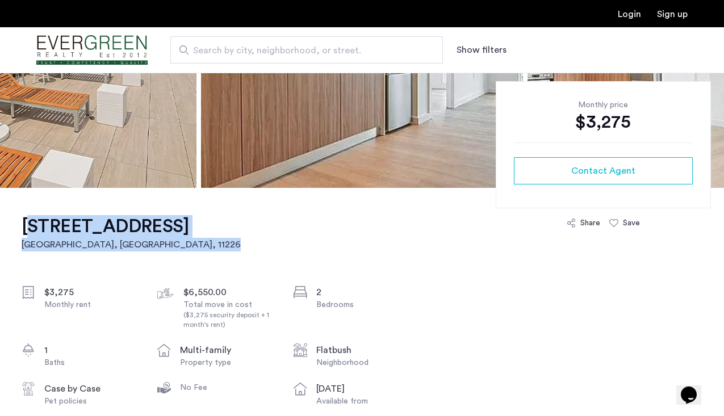
drag, startPoint x: 25, startPoint y: 207, endPoint x: 236, endPoint y: 226, distance: 211.6
copy link "100 Lenox Road, Unit 8G Brooklyn, NY , 11226"
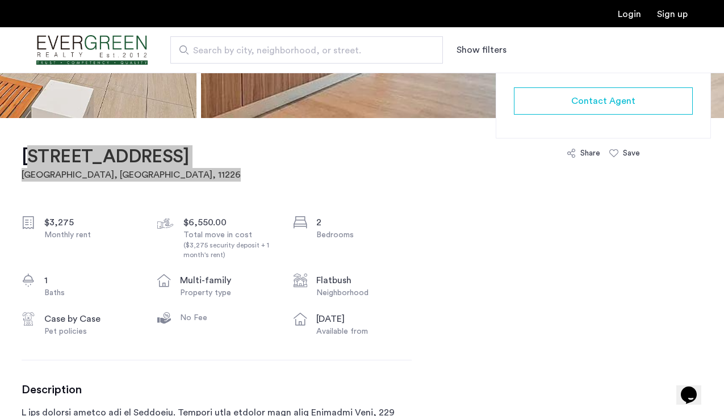
scroll to position [287, 0]
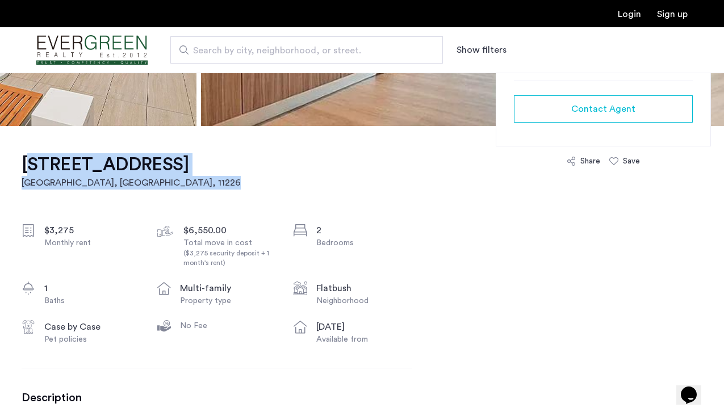
drag, startPoint x: 226, startPoint y: 188, endPoint x: 14, endPoint y: 160, distance: 213.7
copy link "100 Lenox Road, Unit 8G Brooklyn, NY , 11226"
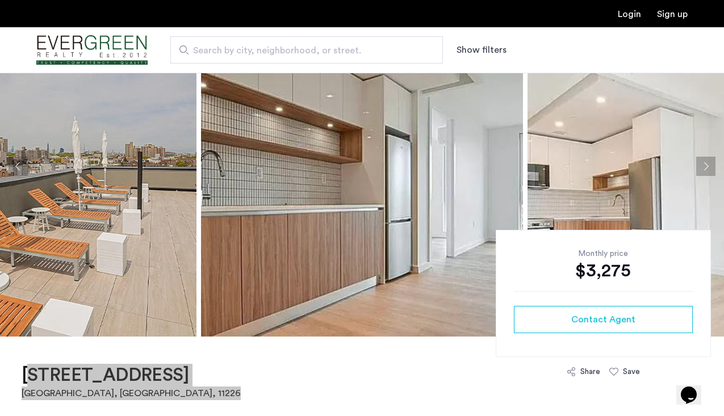
scroll to position [72, 0]
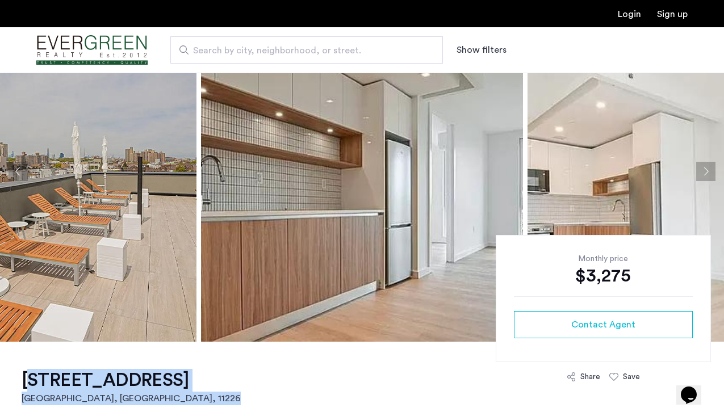
click at [706, 173] on button "Next apartment" at bounding box center [706, 171] width 19 height 19
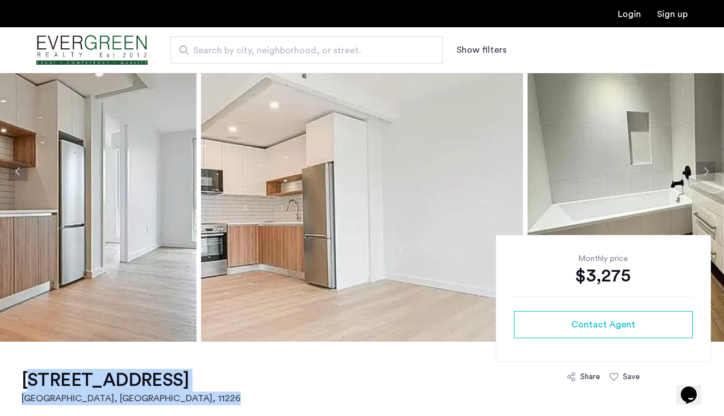
click at [706, 173] on button "Next apartment" at bounding box center [706, 171] width 19 height 19
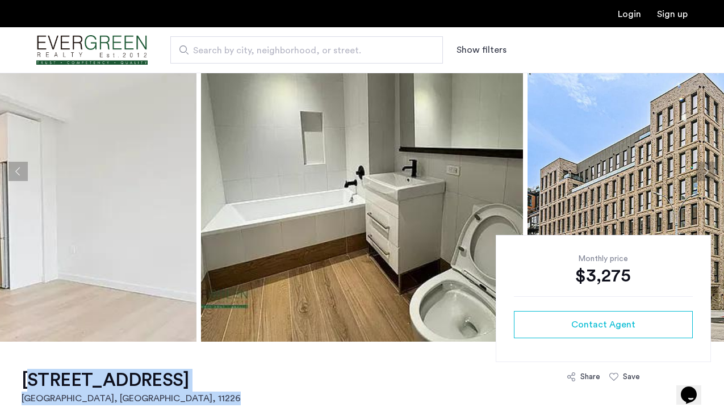
click at [706, 173] on button "Next apartment" at bounding box center [706, 171] width 19 height 19
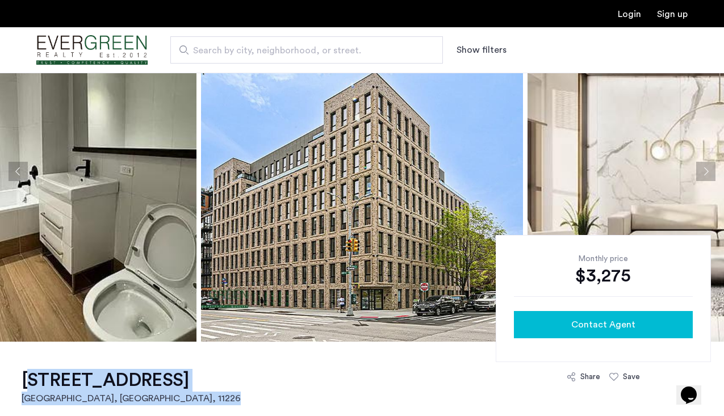
click at [632, 328] on span "Contact Agent" at bounding box center [604, 325] width 64 height 14
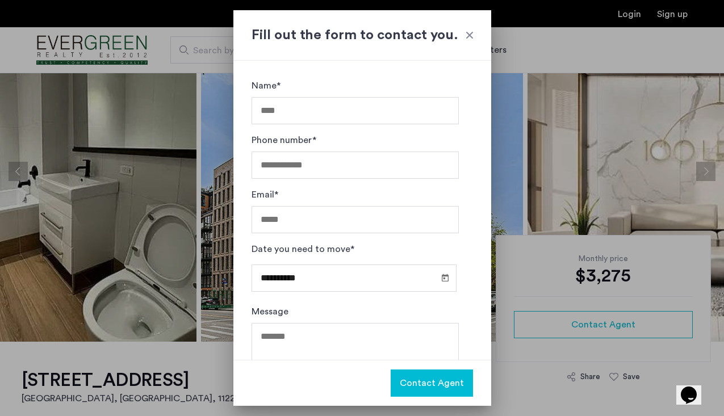
scroll to position [44, 0]
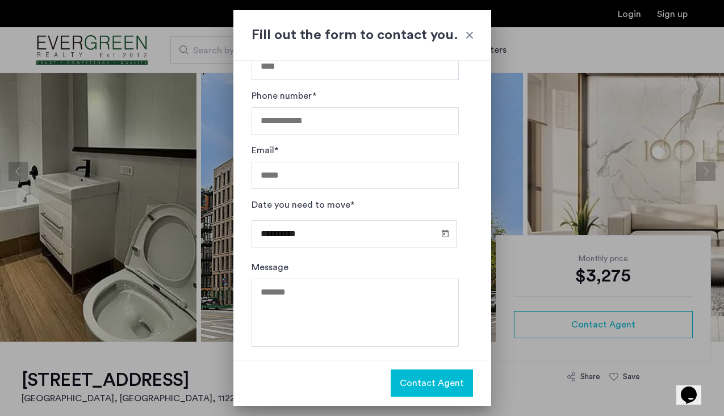
click at [470, 30] on div at bounding box center [469, 35] width 11 height 11
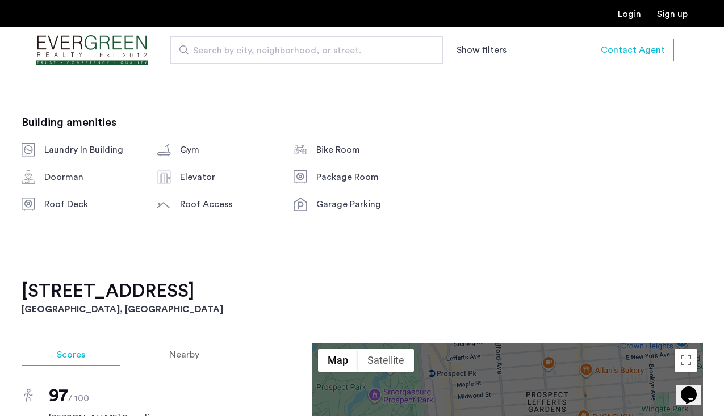
scroll to position [801, 0]
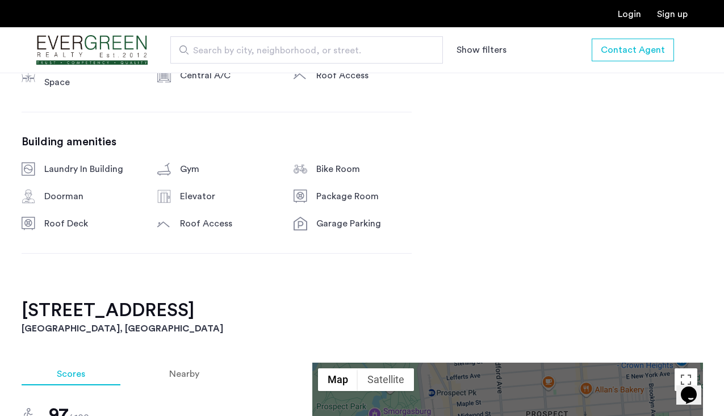
click at [455, 244] on div "100 Lenox Road, Unit 8G Brooklyn, NY , 11226 $3,275 Monthly rent $6,550.00 Tota…" at bounding box center [363, 321] width 716 height 1416
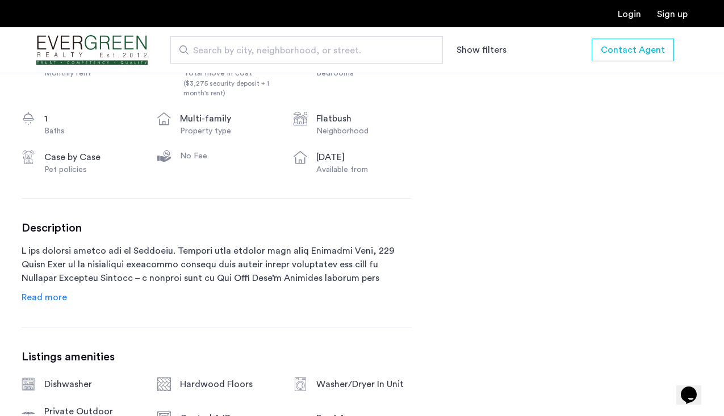
scroll to position [478, 0]
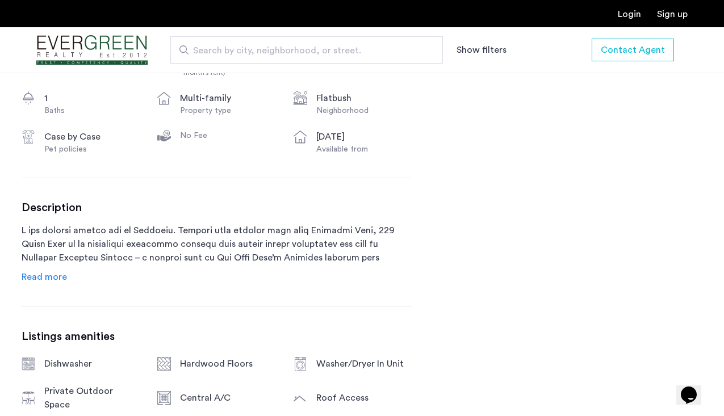
click at [60, 277] on span "Read more" at bounding box center [44, 277] width 45 height 9
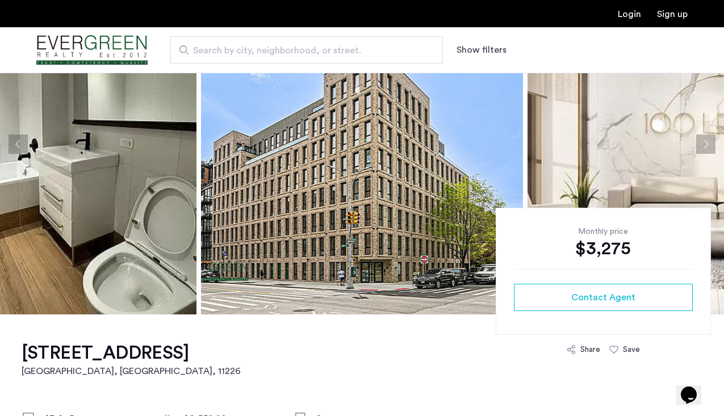
scroll to position [100, 0]
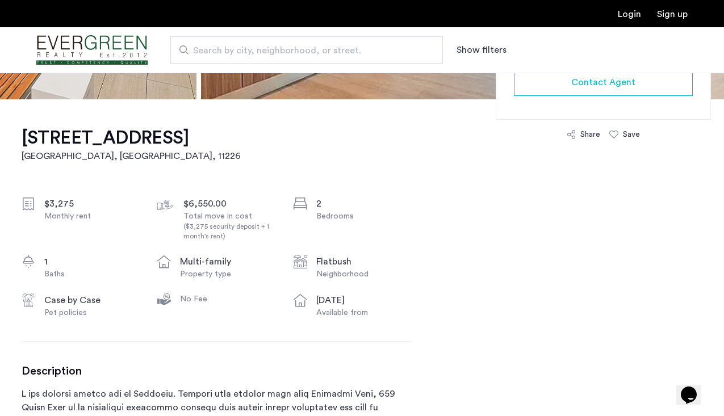
scroll to position [296, 0]
